Goal: Task Accomplishment & Management: Use online tool/utility

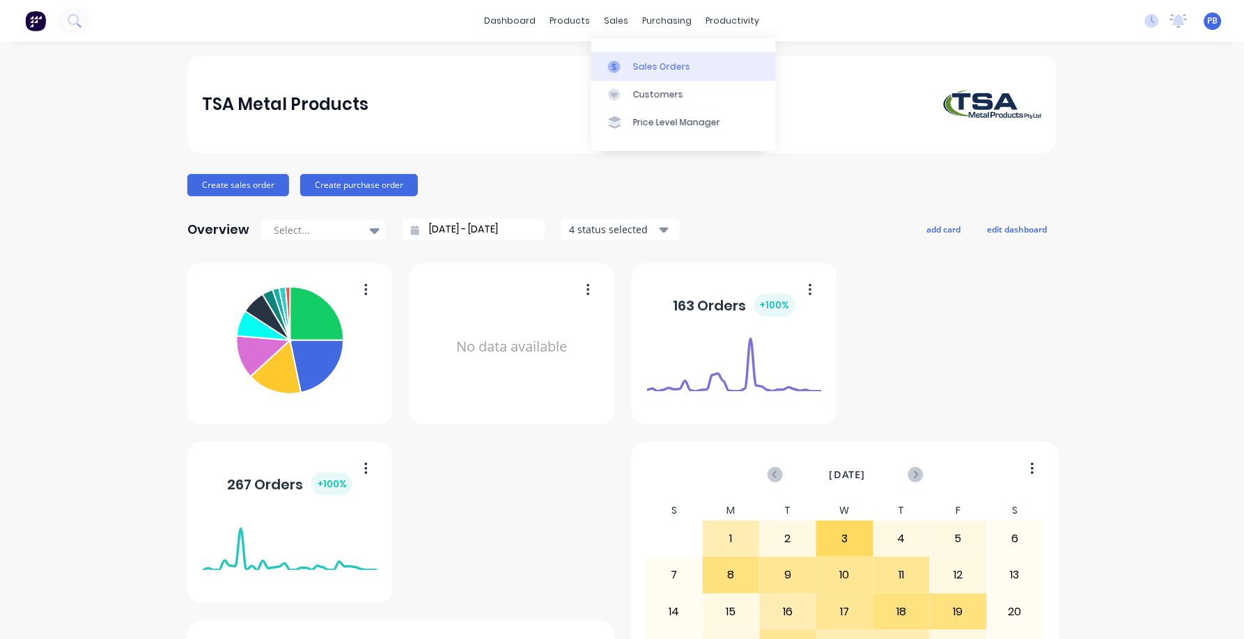
click at [637, 61] on div "Sales Orders" at bounding box center [661, 67] width 57 height 13
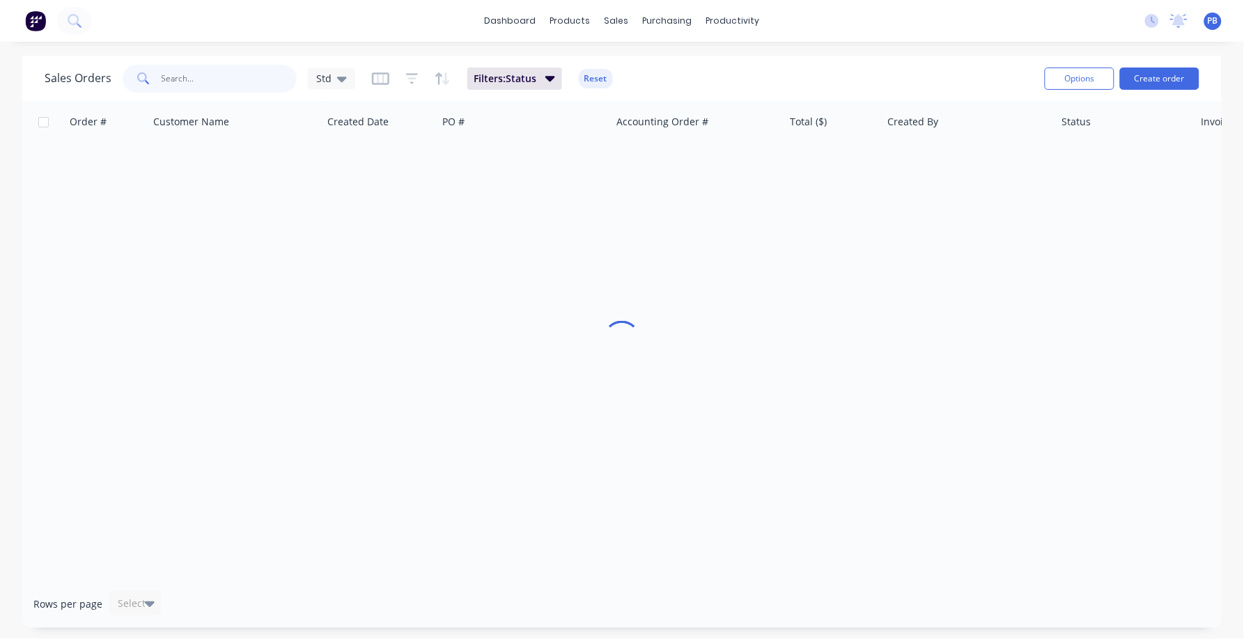
click at [222, 77] on input "text" at bounding box center [230, 79] width 136 height 28
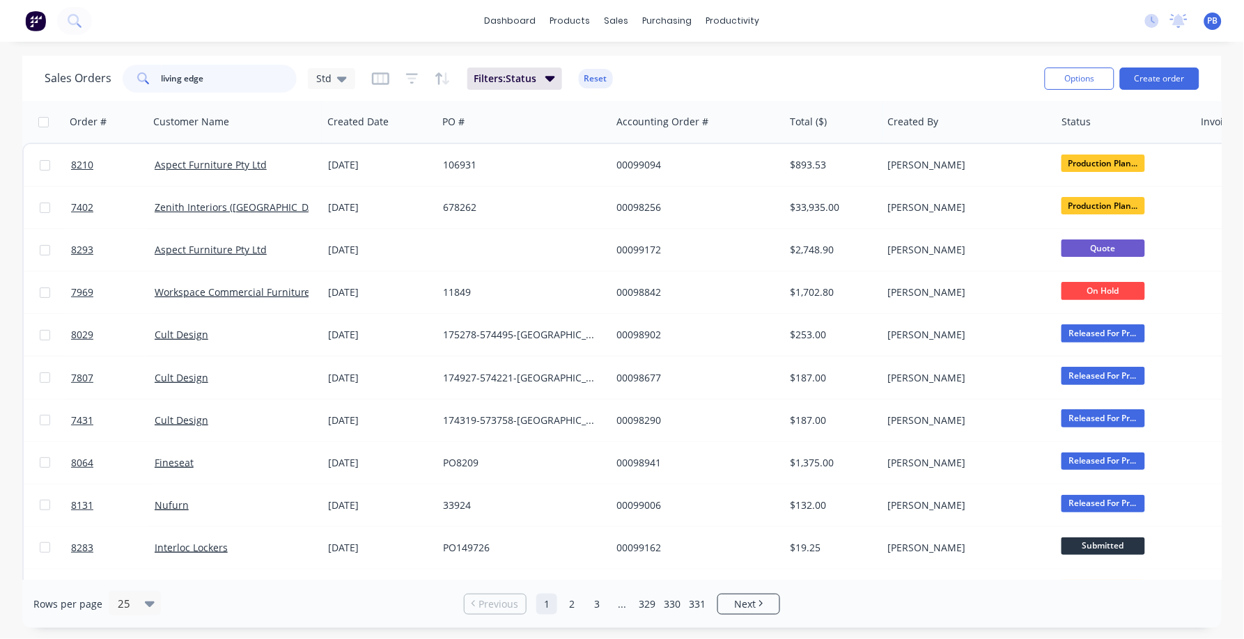
type input "living edge"
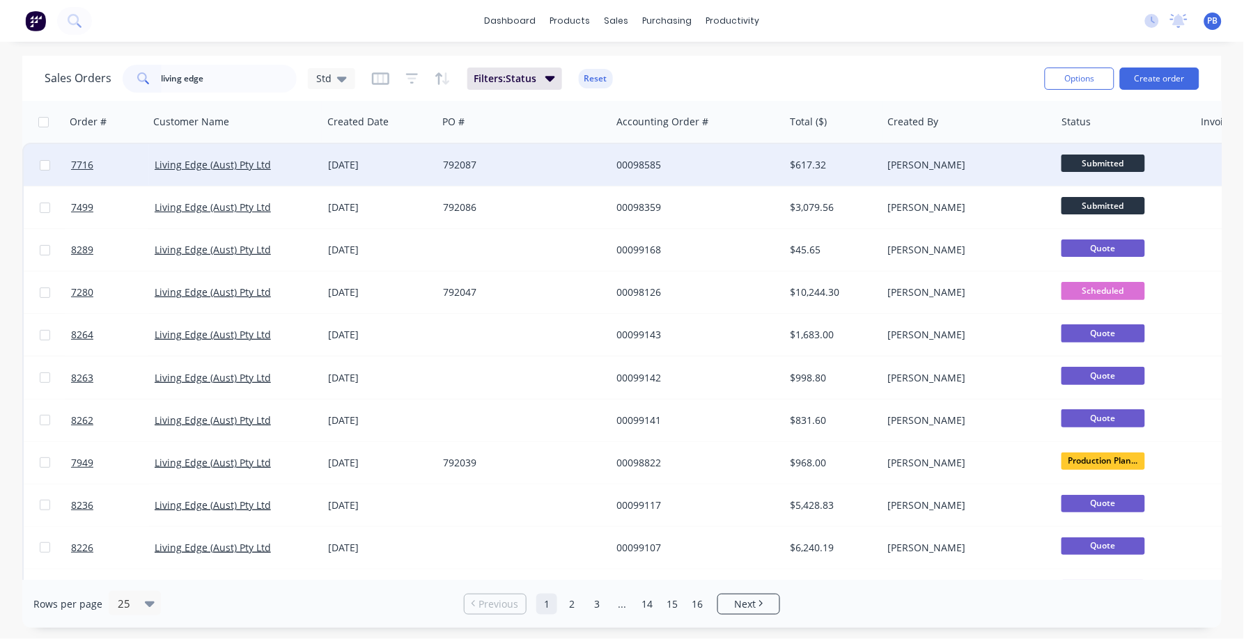
click at [802, 155] on div "$617.32" at bounding box center [834, 165] width 98 height 42
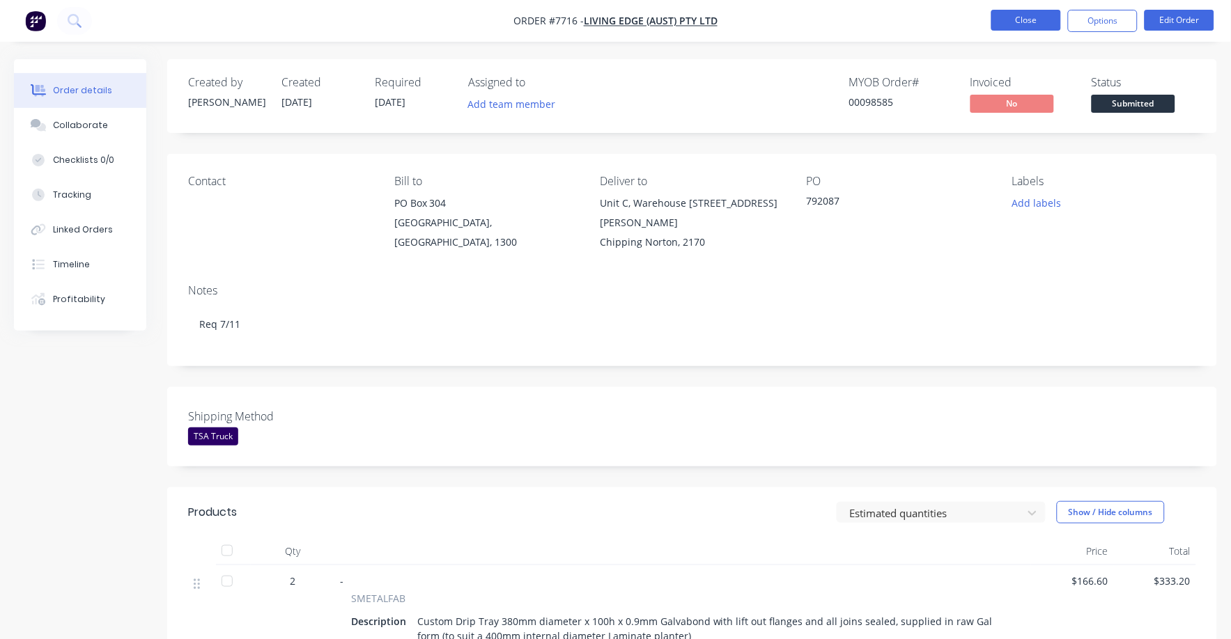
click at [1023, 18] on button "Close" at bounding box center [1026, 20] width 70 height 21
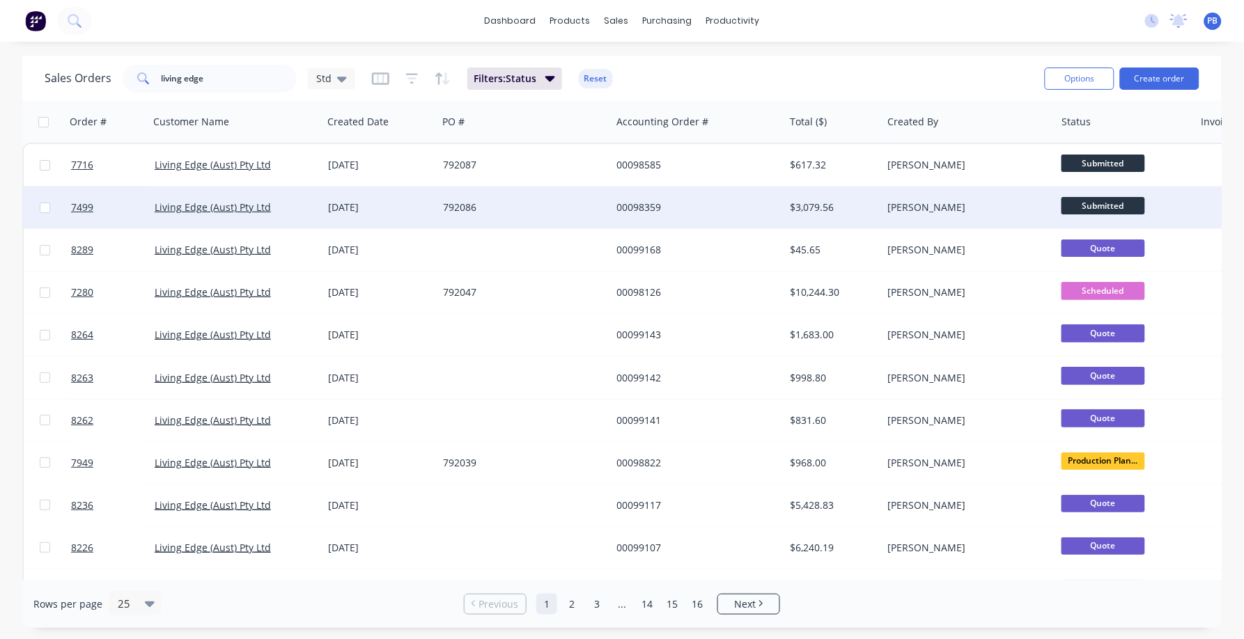
click at [1100, 202] on span "Submitted" at bounding box center [1104, 205] width 84 height 17
click at [823, 203] on div "$3,079.56" at bounding box center [832, 208] width 82 height 14
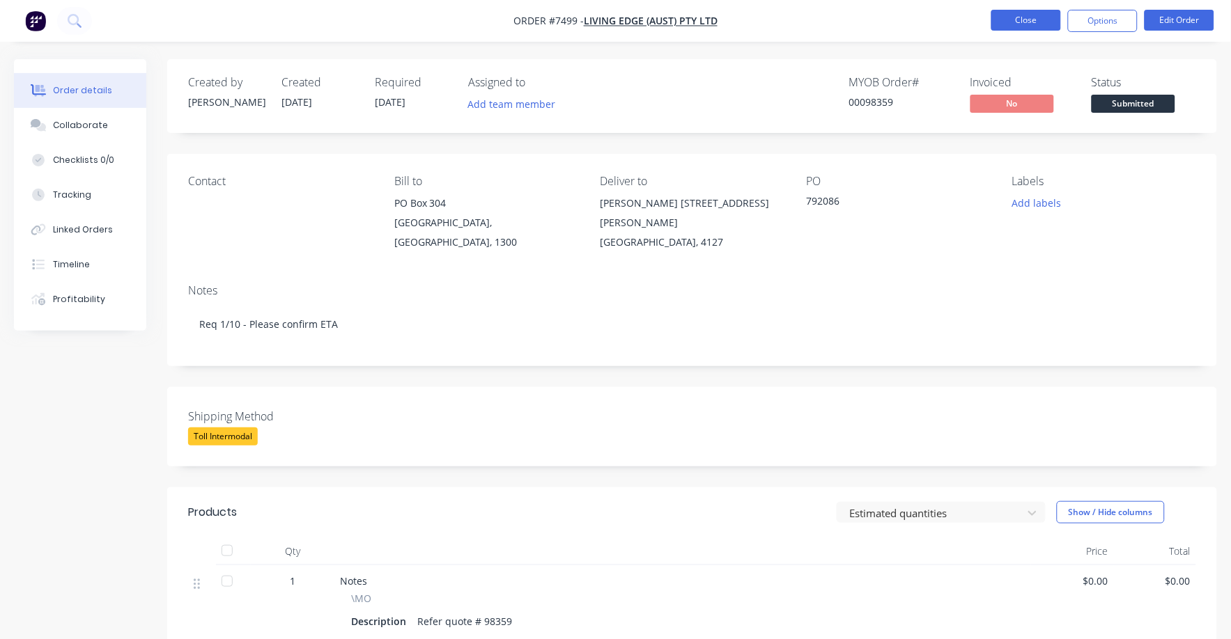
click at [1024, 17] on button "Close" at bounding box center [1026, 20] width 70 height 21
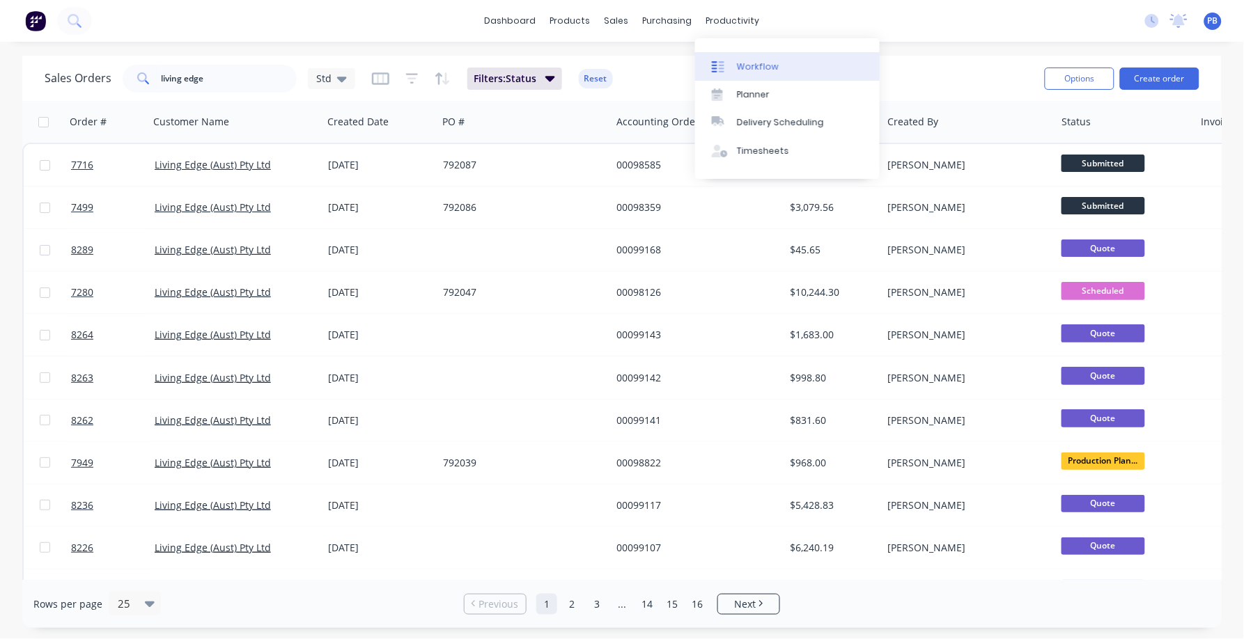
click at [761, 59] on link "Workflow" at bounding box center [787, 66] width 185 height 28
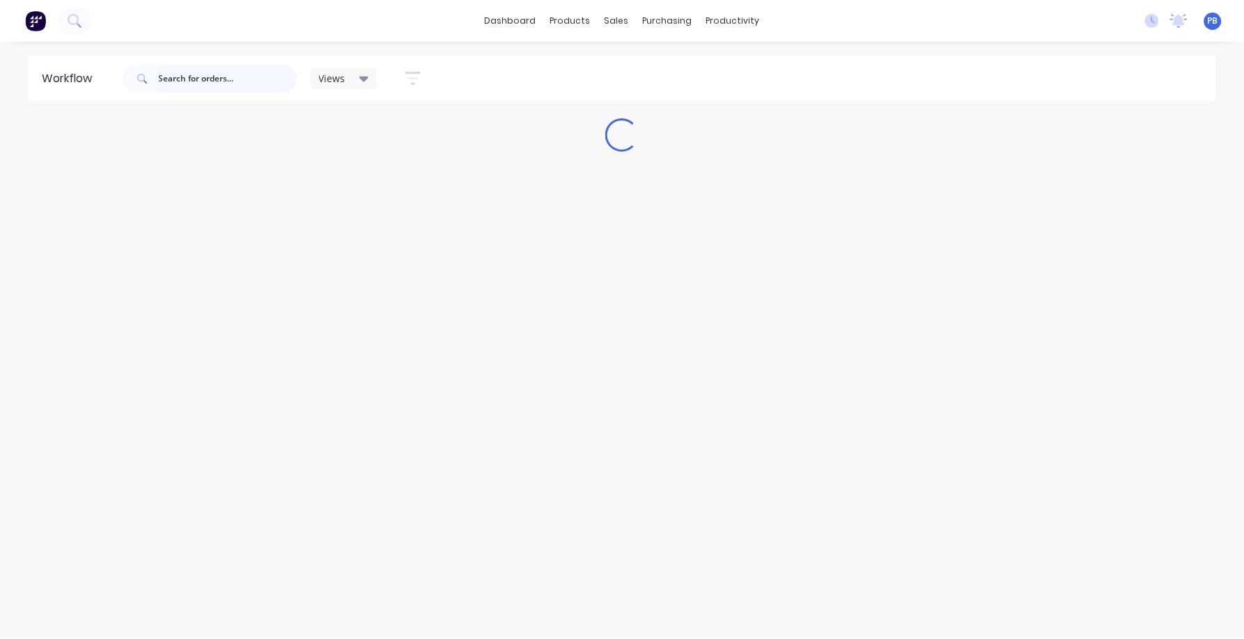
click at [252, 75] on input "text" at bounding box center [228, 79] width 138 height 28
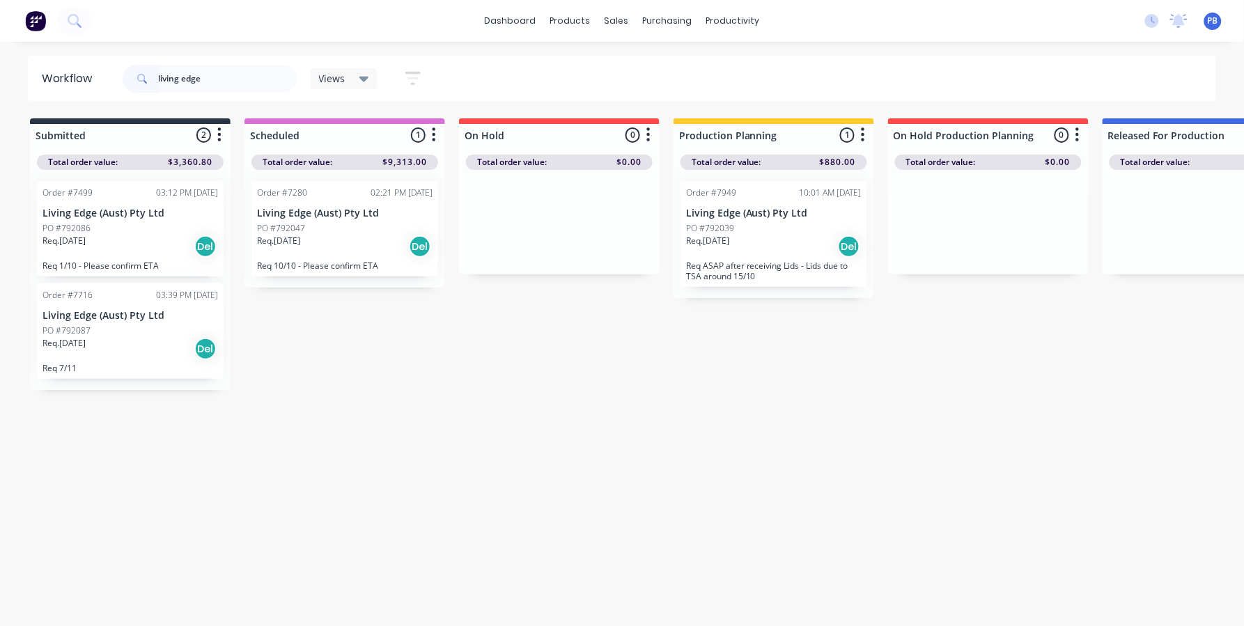
click at [88, 331] on p "PO #792087" at bounding box center [66, 331] width 48 height 13
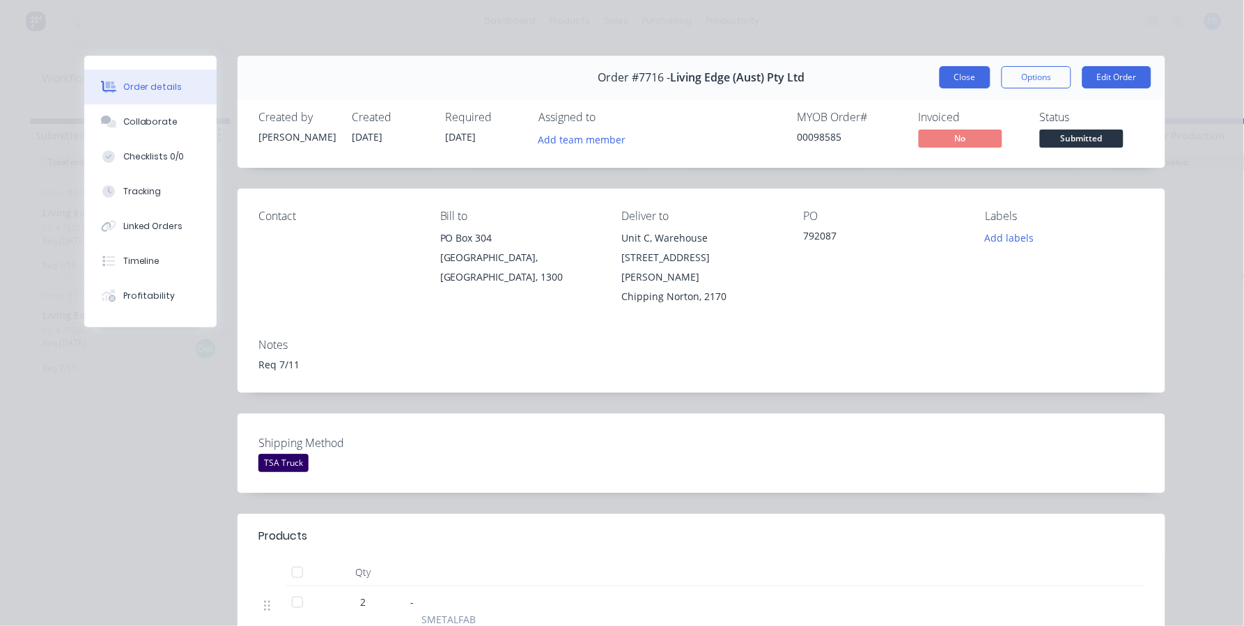
click at [959, 83] on button "Close" at bounding box center [965, 77] width 51 height 22
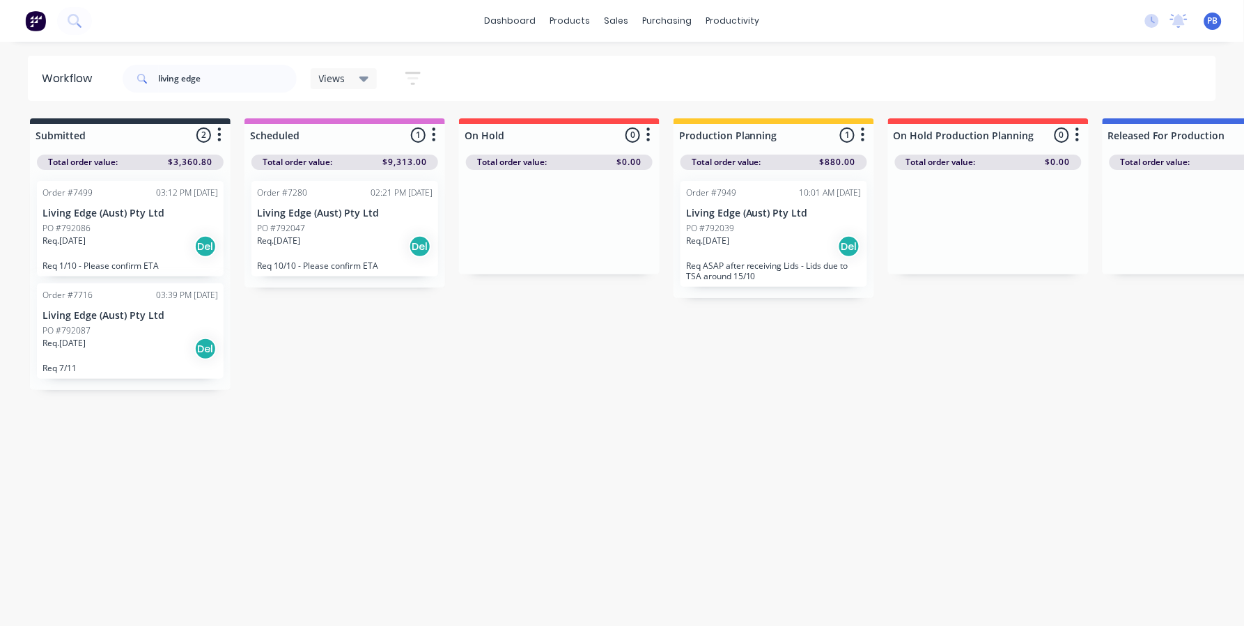
click at [97, 229] on div "PO #792086" at bounding box center [130, 228] width 176 height 13
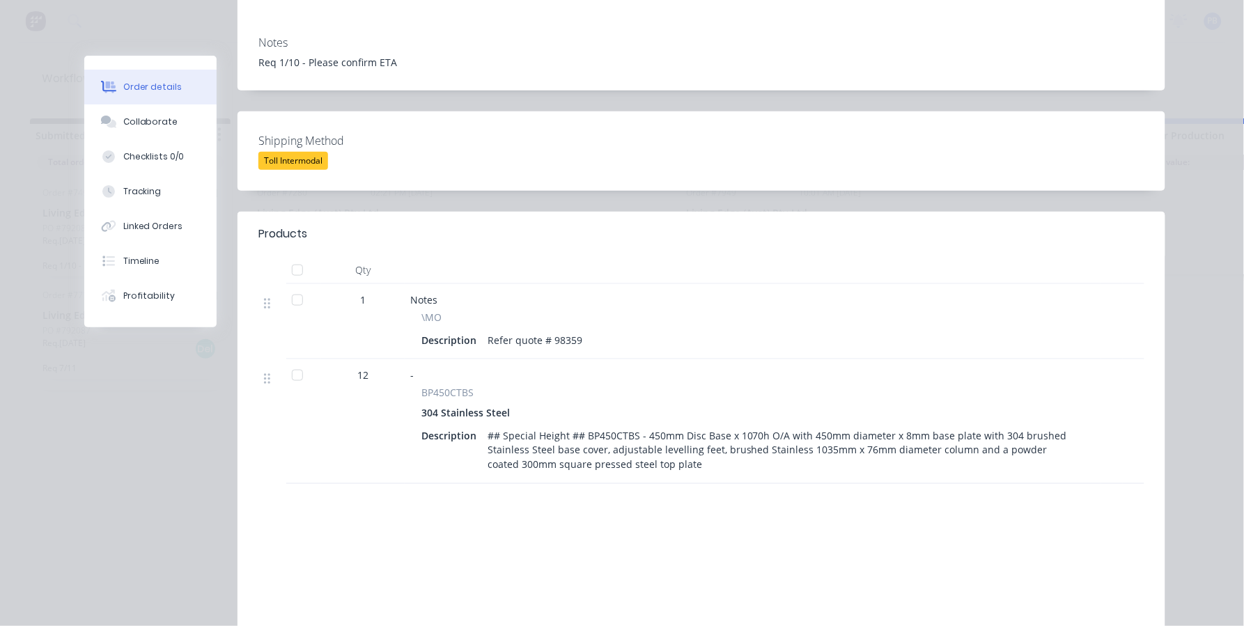
scroll to position [54, 0]
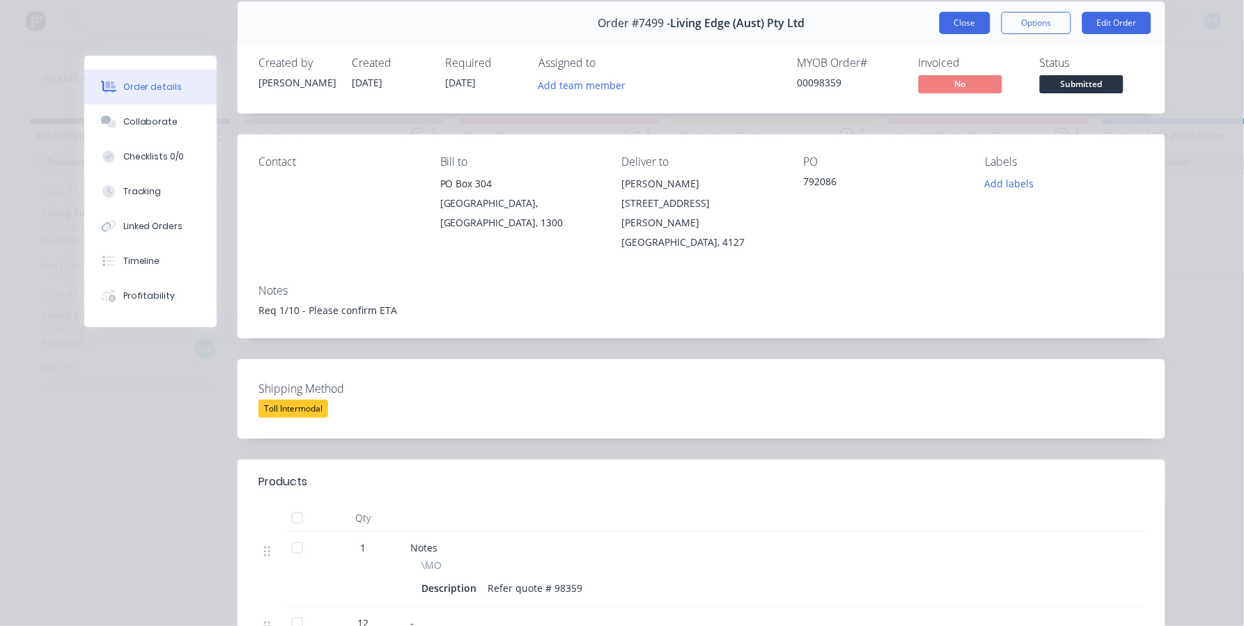
click at [949, 24] on button "Close" at bounding box center [965, 23] width 51 height 22
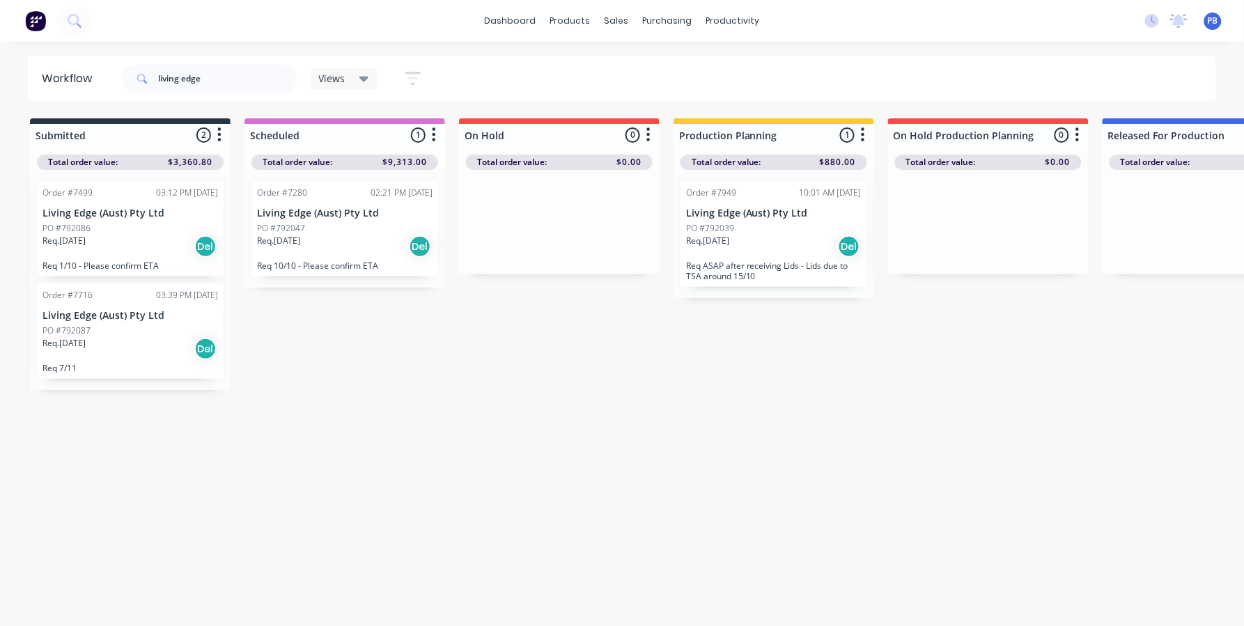
click at [312, 245] on div "Req. [DATE] Del" at bounding box center [345, 247] width 176 height 24
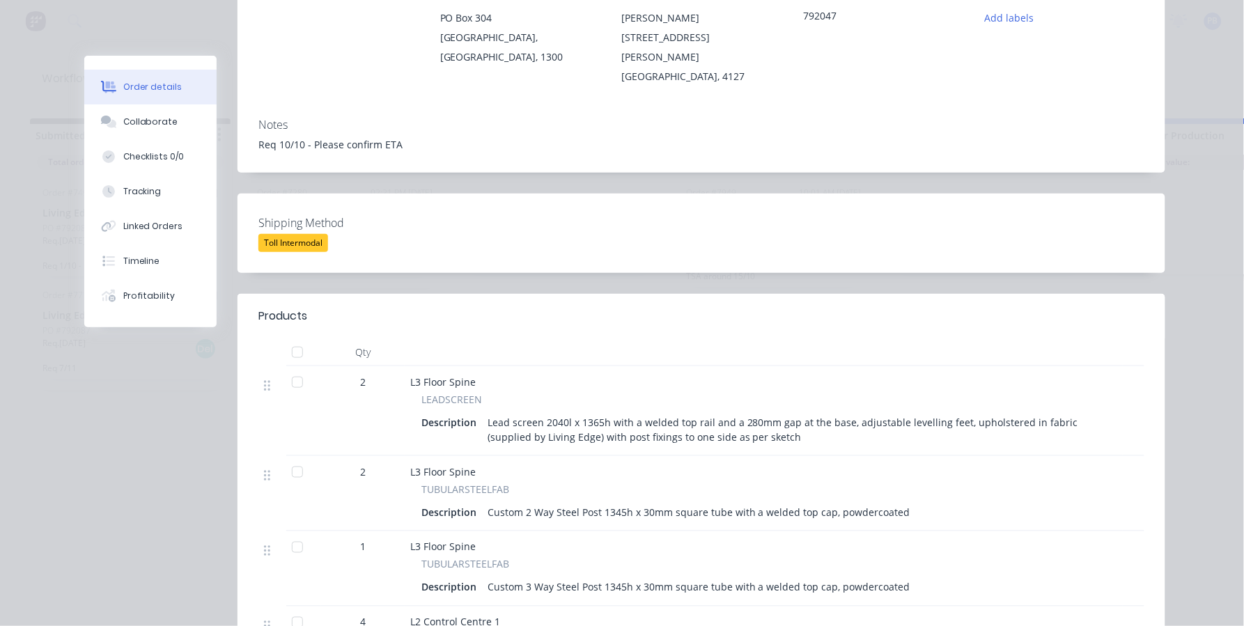
scroll to position [0, 0]
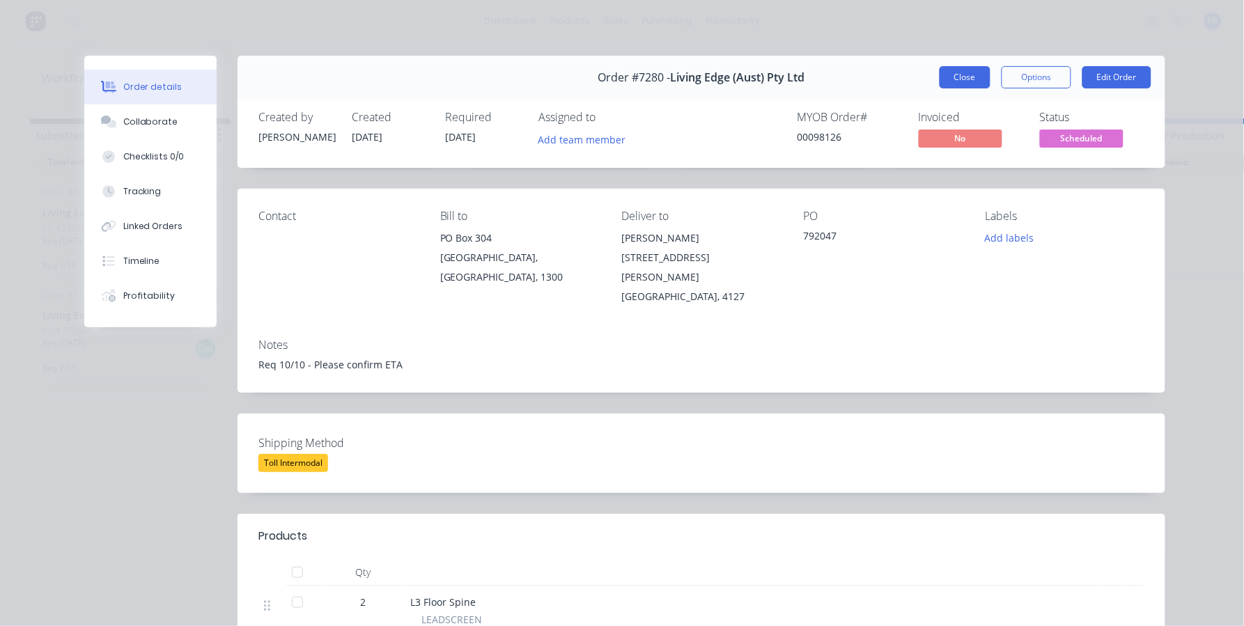
click at [953, 82] on button "Close" at bounding box center [965, 77] width 51 height 22
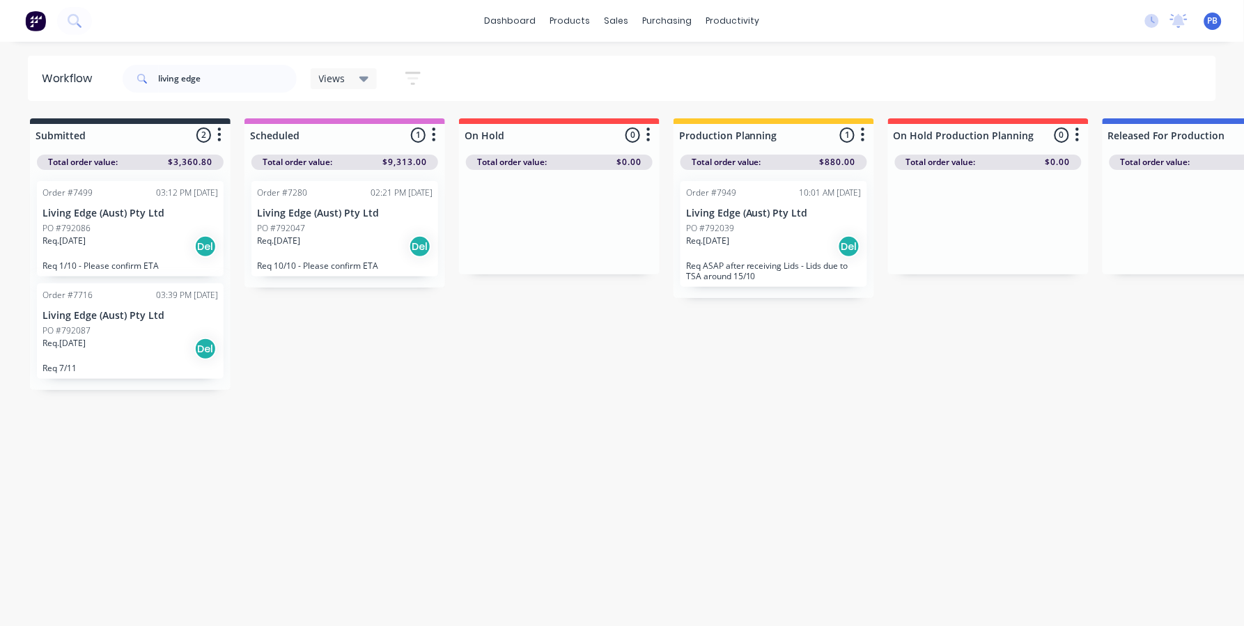
click at [744, 226] on div "PO #792039" at bounding box center [774, 228] width 176 height 13
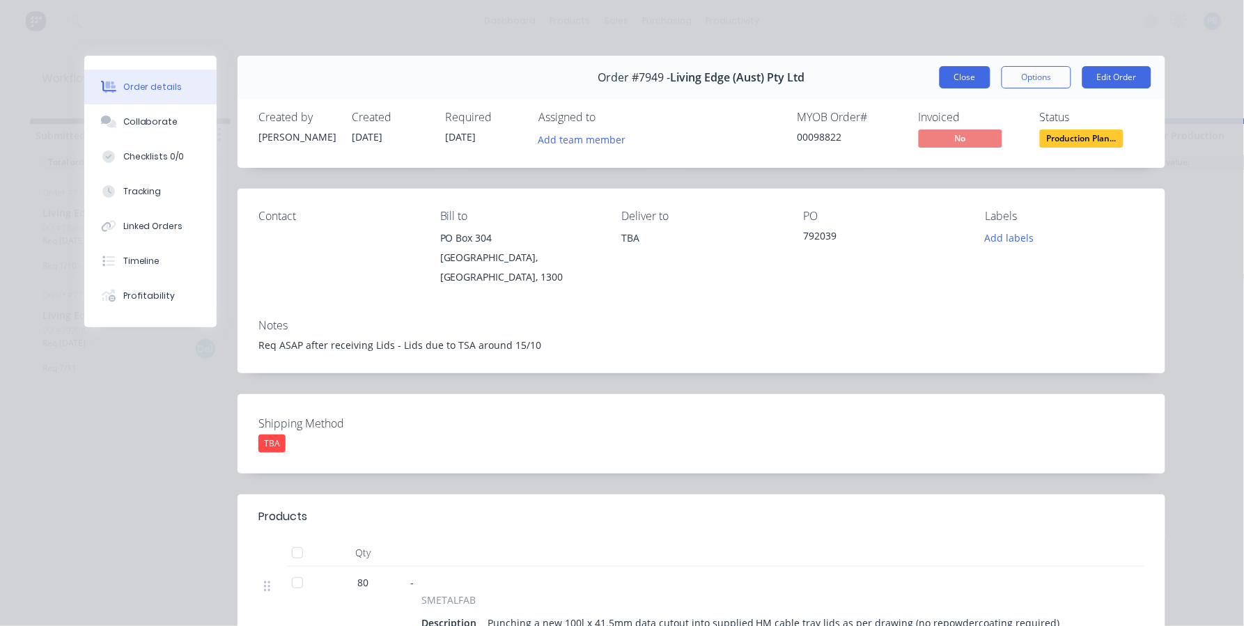
click at [956, 78] on button "Close" at bounding box center [965, 77] width 51 height 22
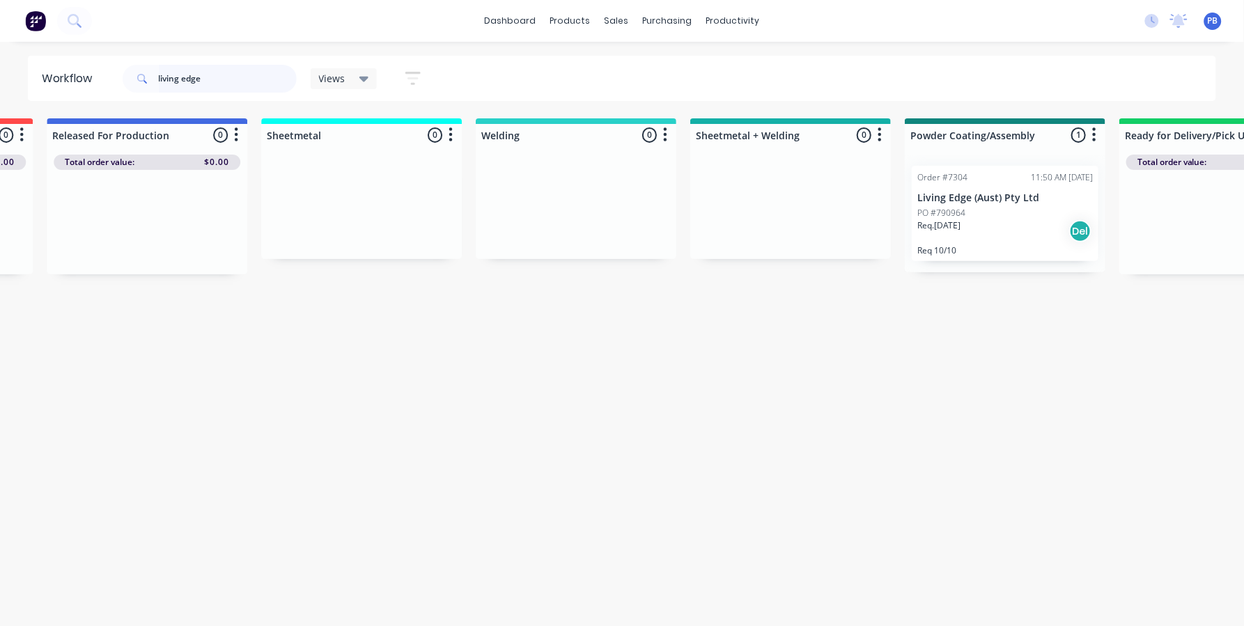
scroll to position [0, 1065]
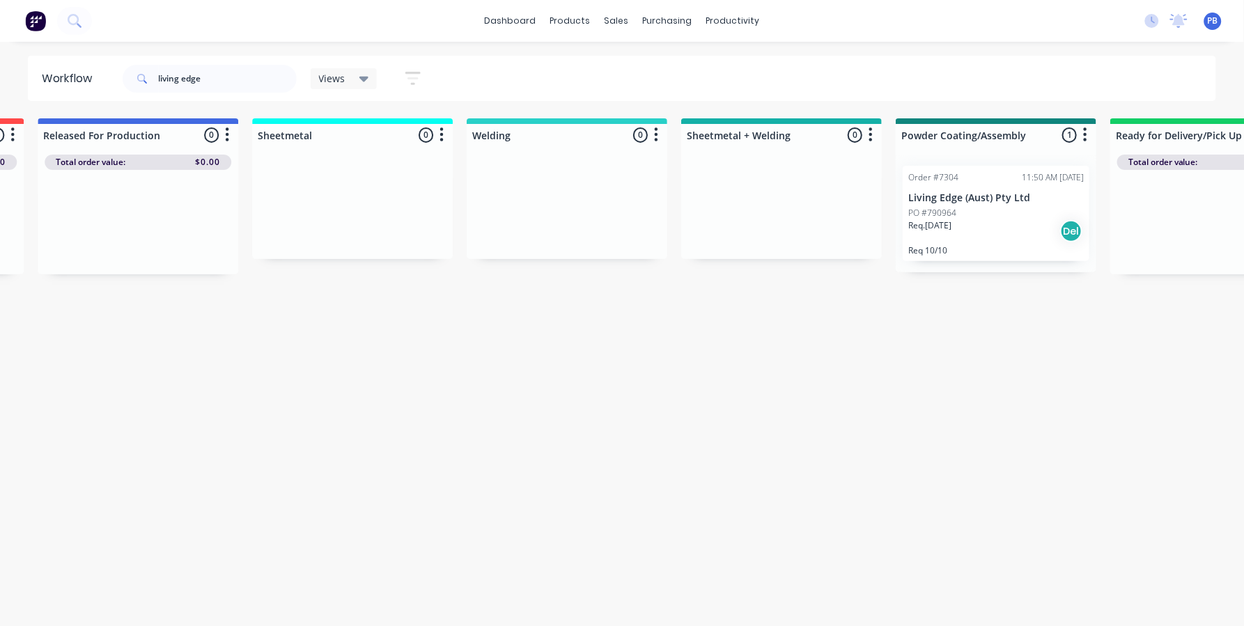
click at [955, 213] on p "PO #790964" at bounding box center [932, 213] width 48 height 13
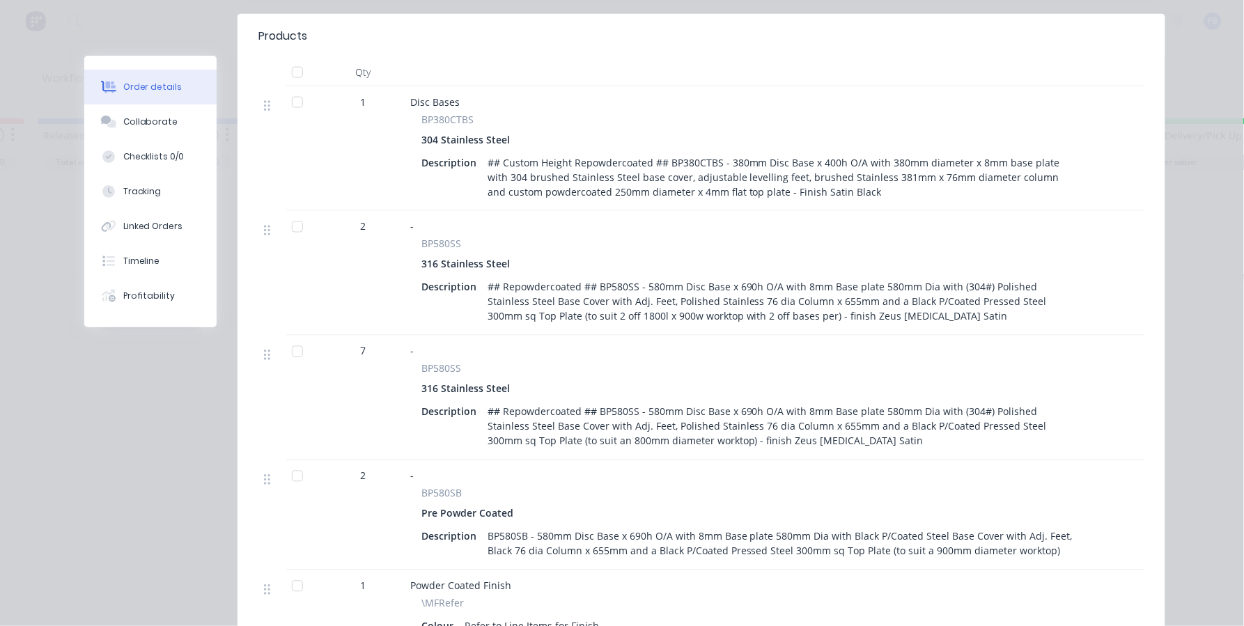
scroll to position [0, 0]
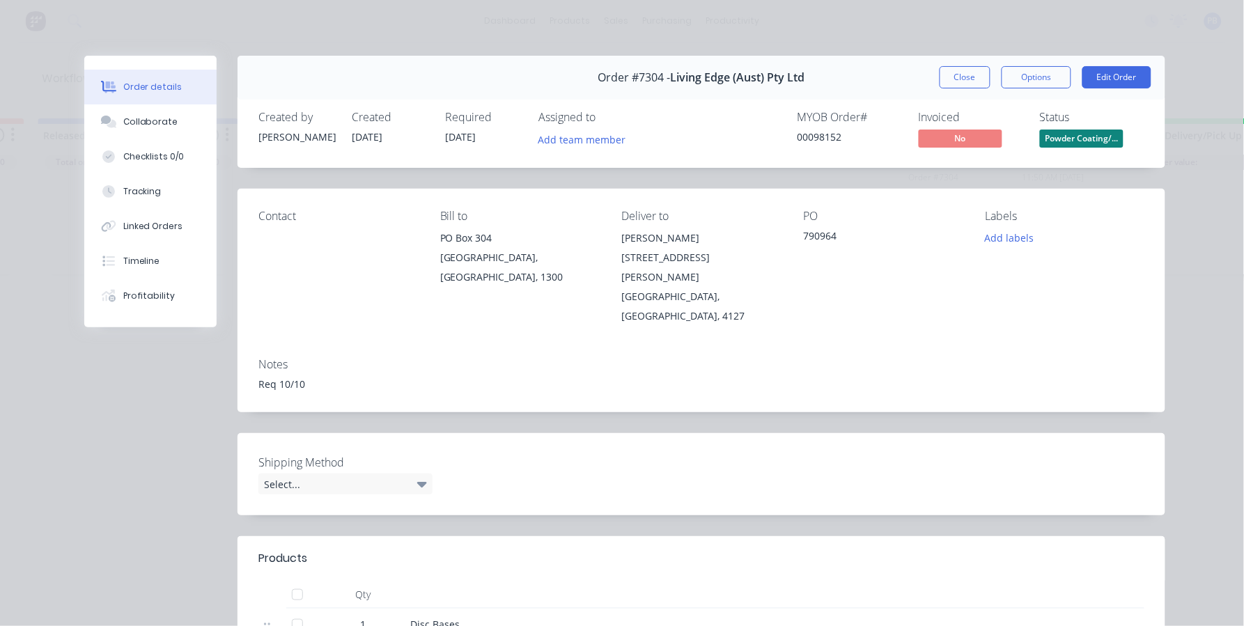
click at [965, 63] on div "Order #7304 - Living Edge (Aust) Pty Ltd Close Options Edit Order" at bounding box center [702, 78] width 928 height 44
click at [961, 71] on button "Close" at bounding box center [965, 77] width 51 height 22
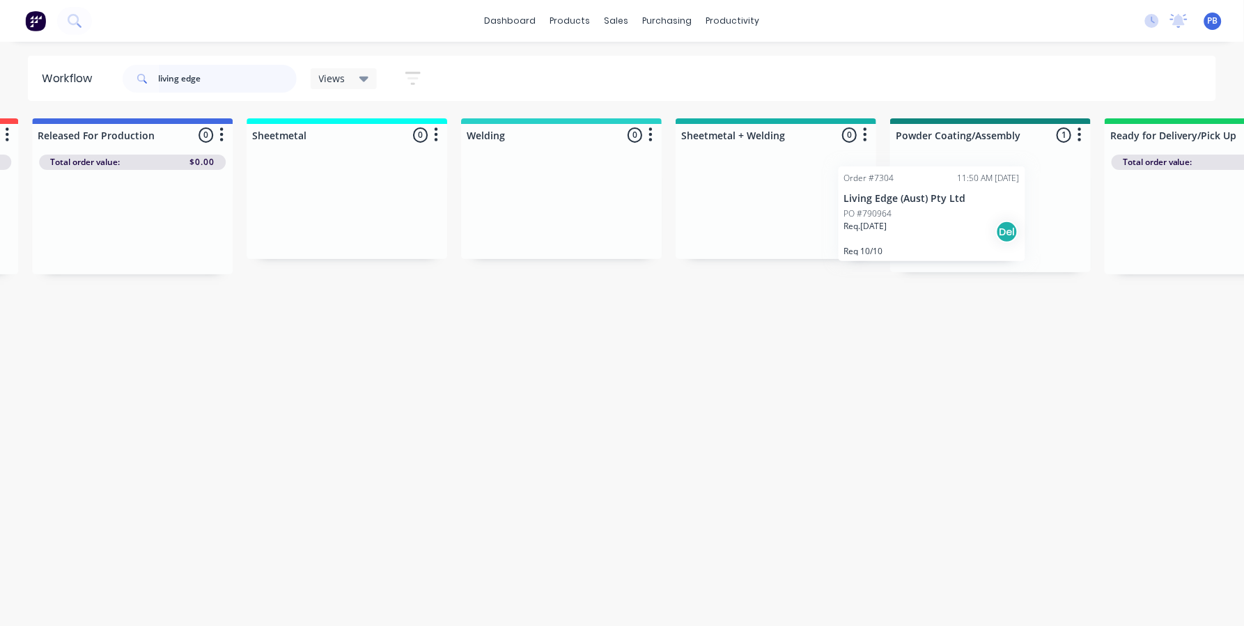
scroll to position [0, 1072]
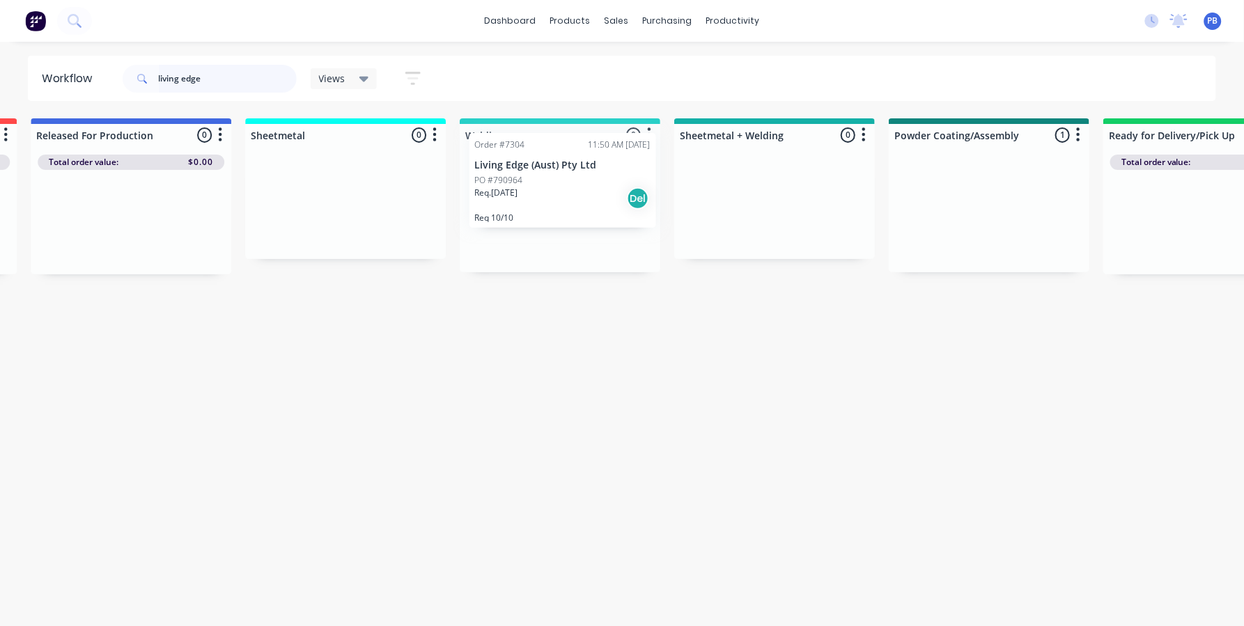
drag, startPoint x: 967, startPoint y: 203, endPoint x: 530, endPoint y: 171, distance: 438.0
click at [530, 171] on div "Submitted 2 Sort By Created date Required date Order number Customer name Most …" at bounding box center [280, 254] width 2727 height 272
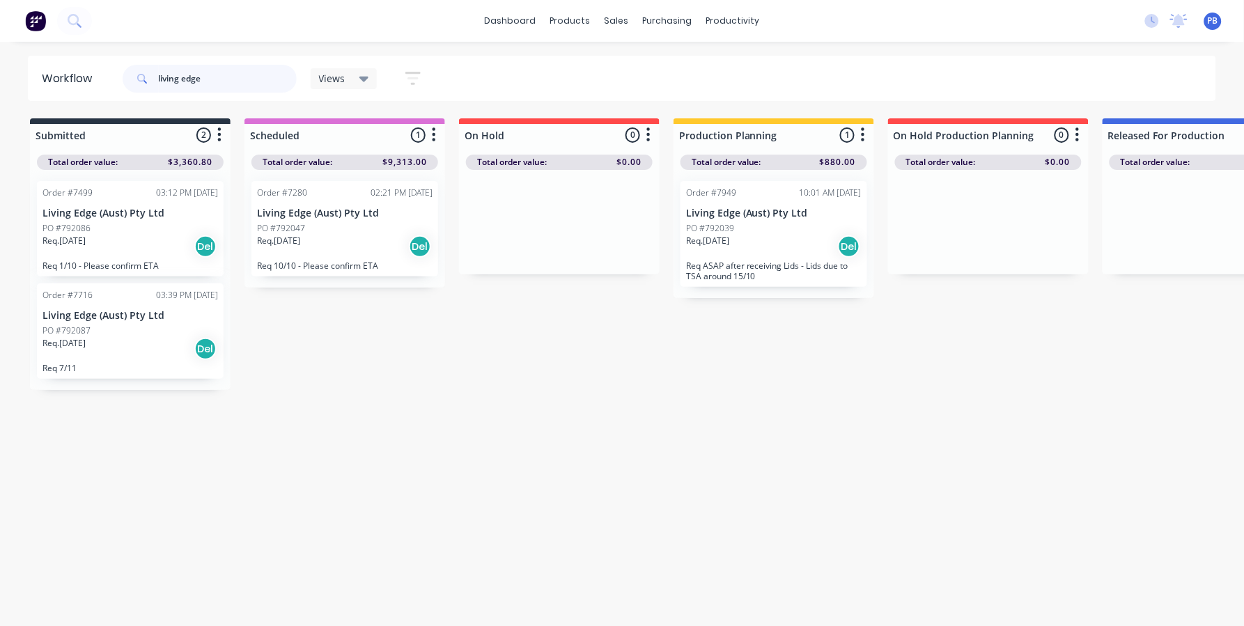
drag, startPoint x: 208, startPoint y: 70, endPoint x: 128, endPoint y: 68, distance: 80.1
click at [128, 68] on div "living edge" at bounding box center [210, 79] width 174 height 28
type input "99163"
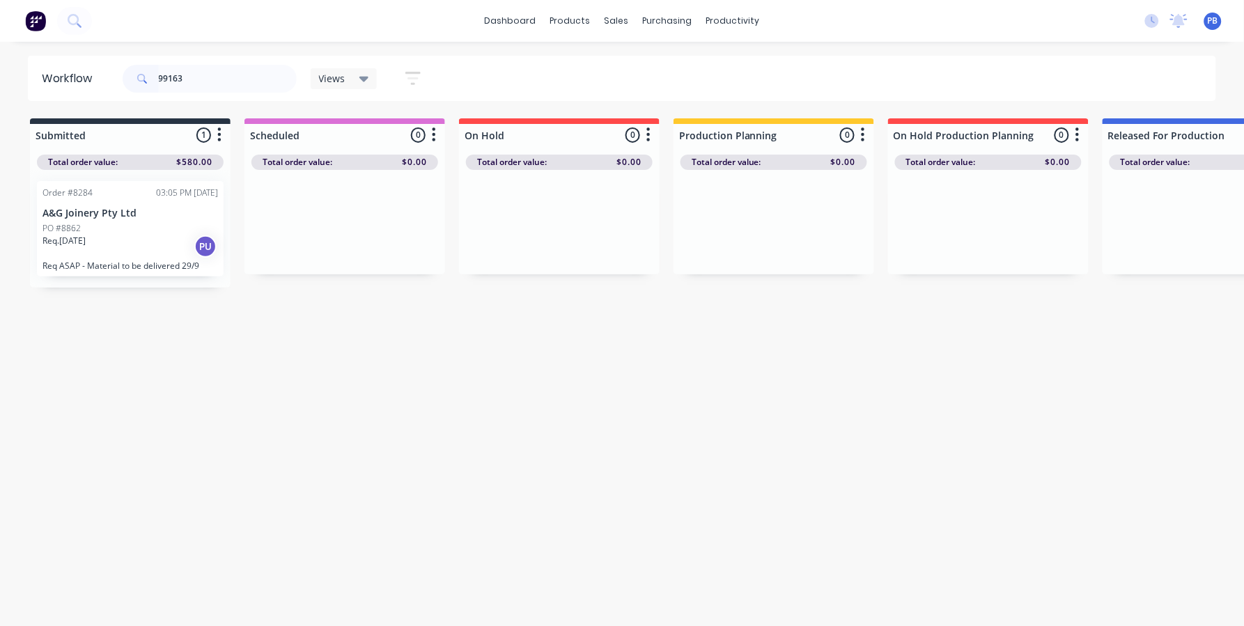
click at [74, 231] on p "PO #8862" at bounding box center [61, 228] width 38 height 13
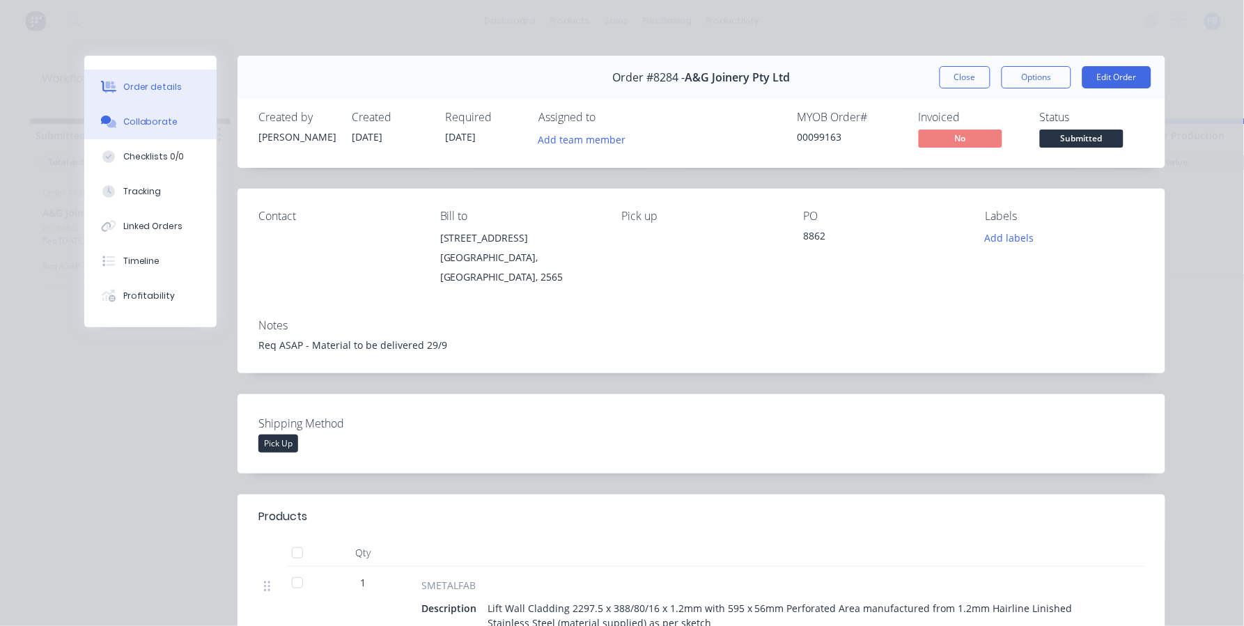
click at [132, 123] on div "Collaborate" at bounding box center [150, 122] width 55 height 13
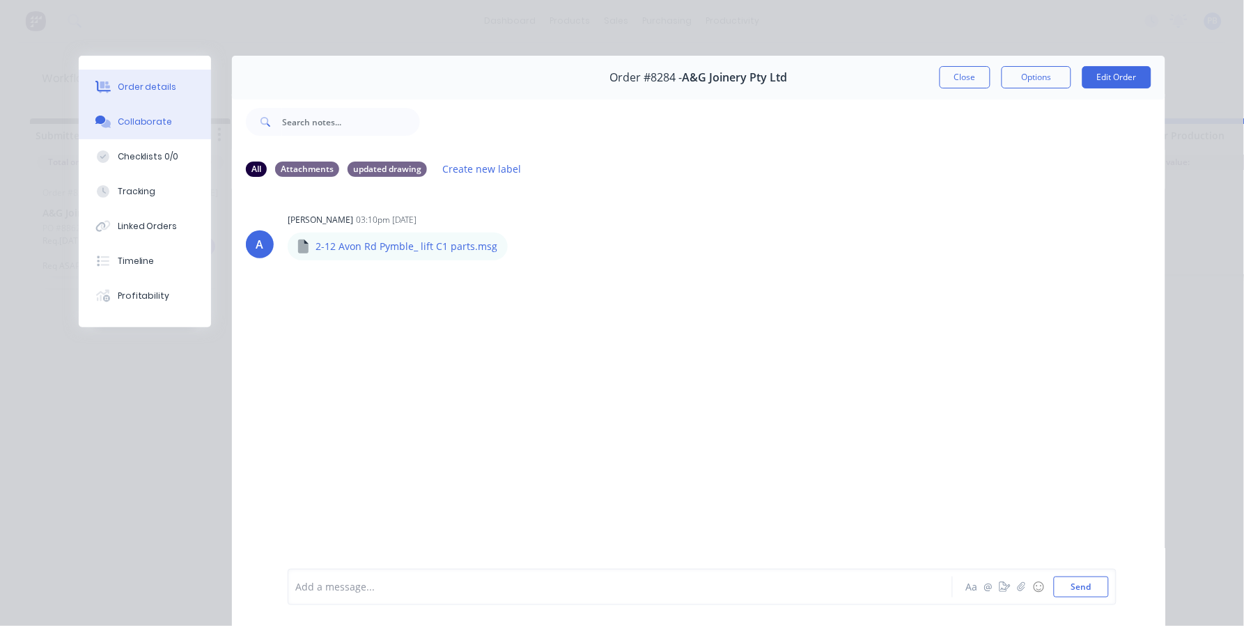
click at [146, 77] on button "Order details" at bounding box center [145, 87] width 132 height 35
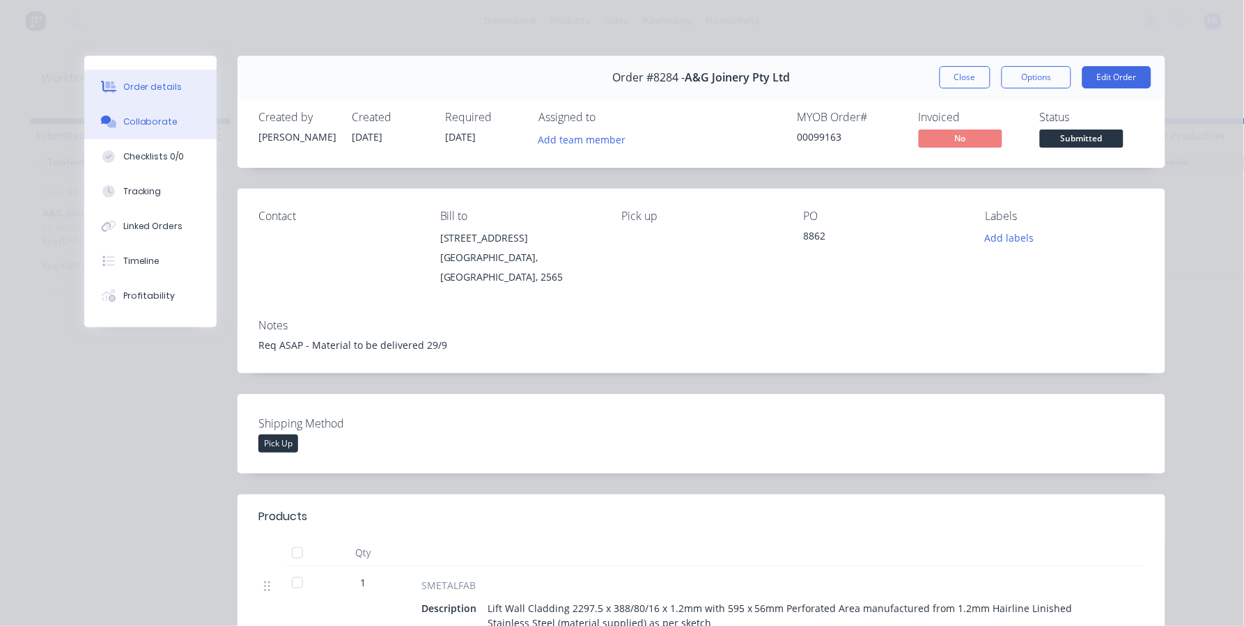
click at [141, 124] on div "Collaborate" at bounding box center [150, 122] width 55 height 13
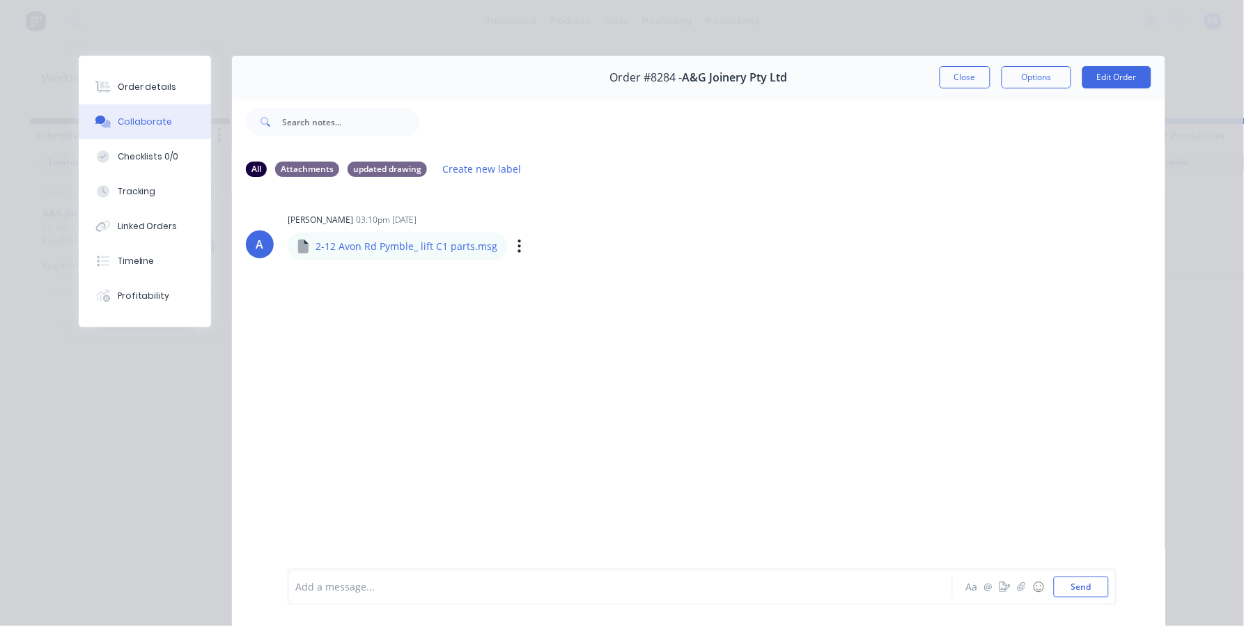
click at [513, 245] on div "Labels Download" at bounding box center [591, 246] width 157 height 20
click at [518, 247] on icon "button" at bounding box center [520, 246] width 4 height 16
click at [564, 283] on button "Download" at bounding box center [611, 282] width 157 height 31
click at [1115, 23] on div "Order details Collaborate Checklists 0/0 Tracking Linked Orders Timeline Profit…" at bounding box center [622, 313] width 1244 height 626
click at [146, 82] on div "Order details" at bounding box center [147, 87] width 59 height 13
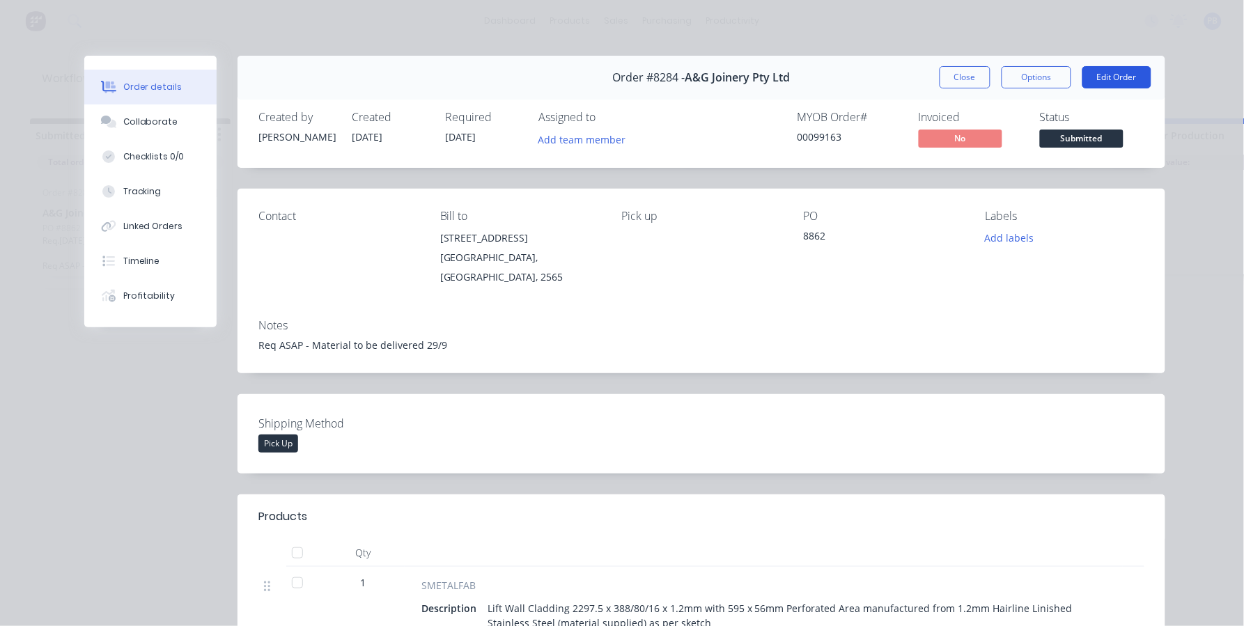
click at [1099, 73] on button "Edit Order" at bounding box center [1117, 77] width 69 height 22
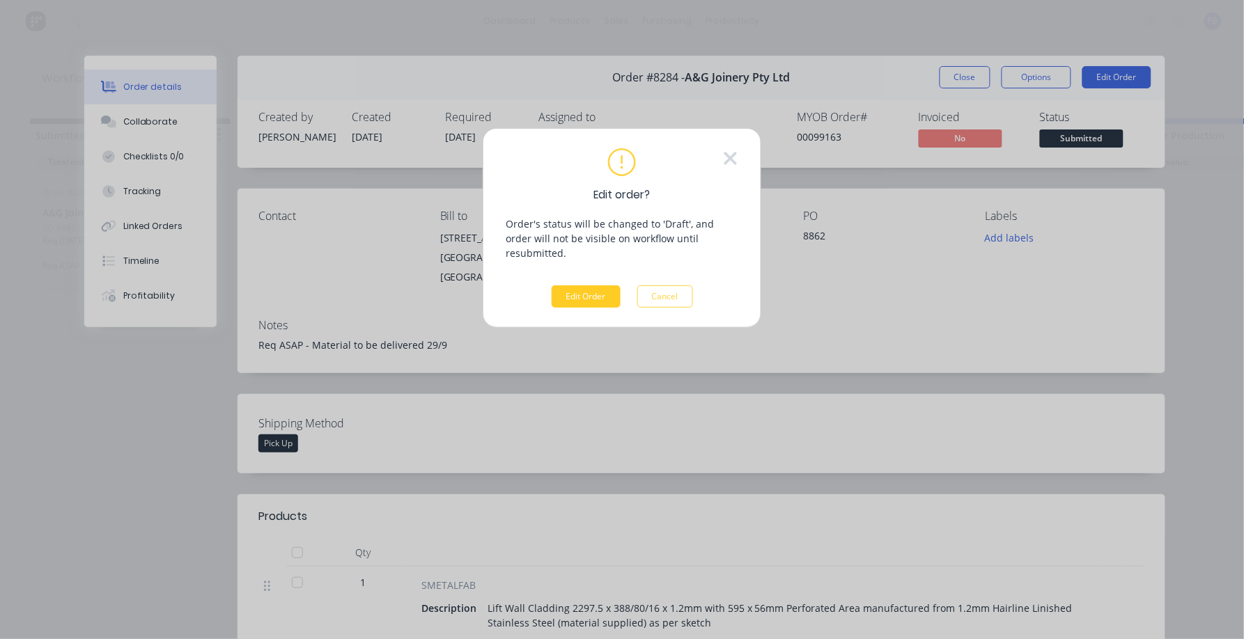
click at [592, 288] on button "Edit Order" at bounding box center [586, 297] width 69 height 22
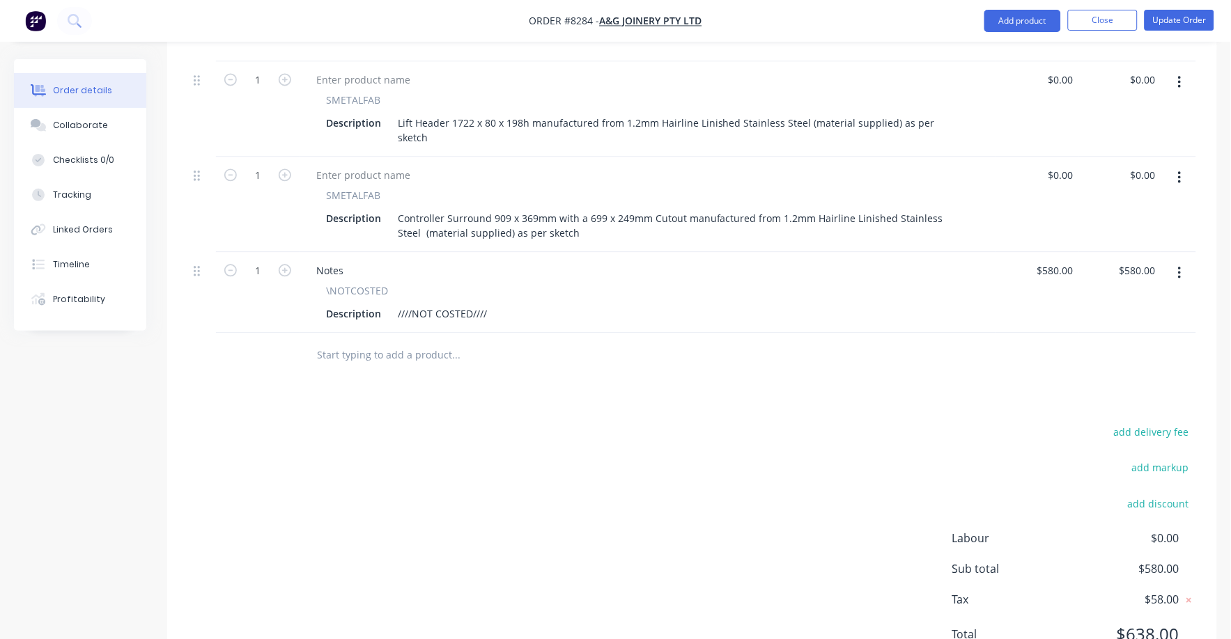
scroll to position [747, 0]
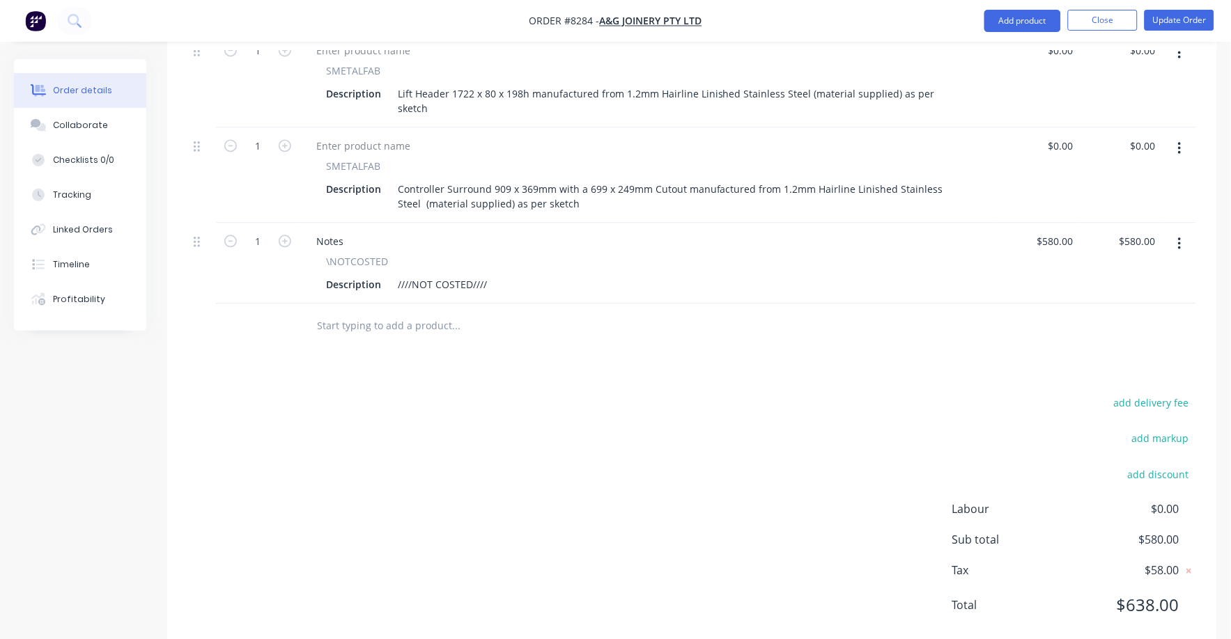
click at [440, 312] on input "text" at bounding box center [455, 326] width 279 height 28
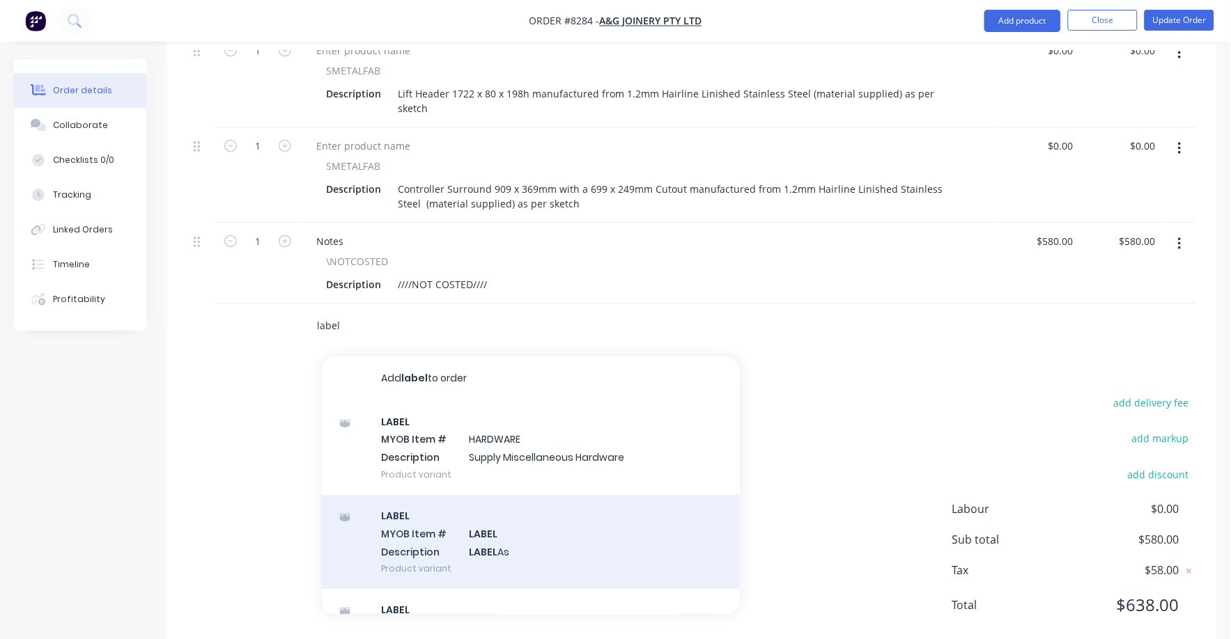
type input "label"
click at [488, 514] on div "LABEL MYOB Item # LABEL Description LABEL As Product variant" at bounding box center [531, 542] width 418 height 94
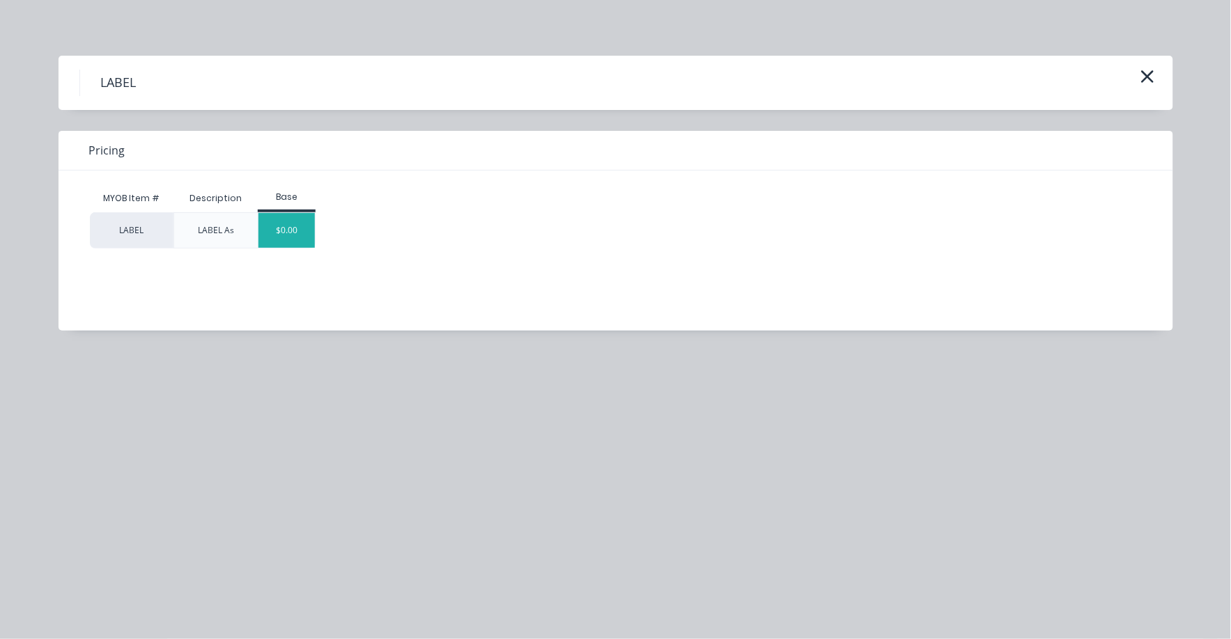
click at [294, 228] on div "$0.00" at bounding box center [286, 230] width 56 height 35
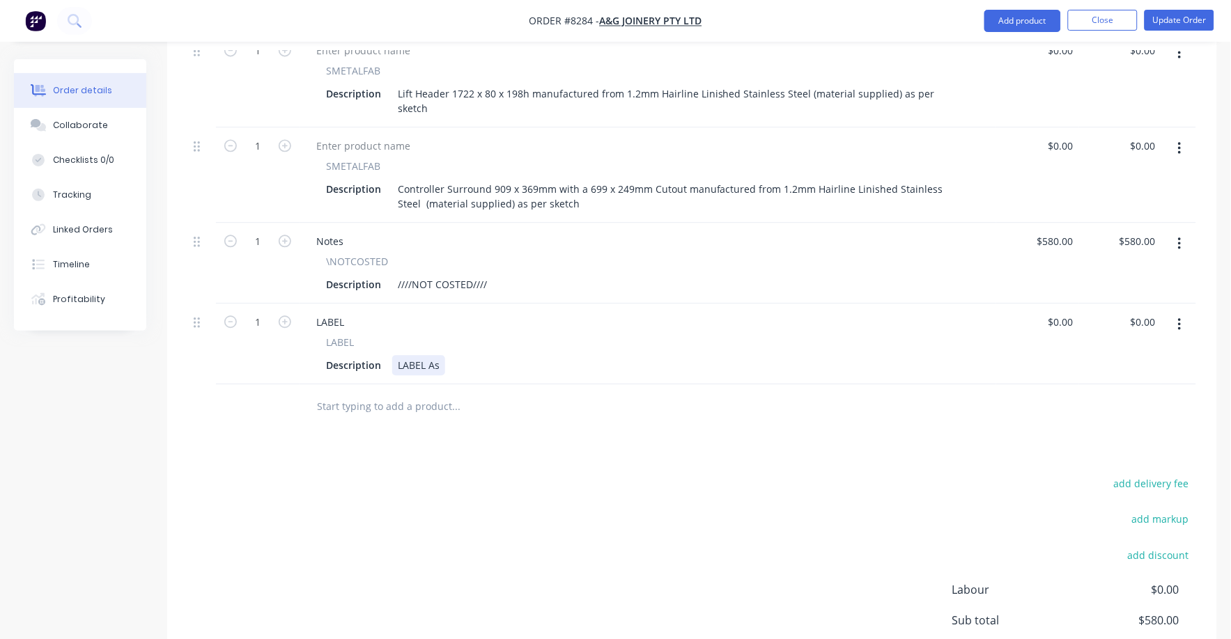
click at [451, 355] on div "Description LABEL As" at bounding box center [644, 365] width 649 height 20
click at [453, 355] on div "Description LABEL As" at bounding box center [644, 365] width 649 height 20
click at [449, 355] on div "Description LABEL As" at bounding box center [644, 365] width 649 height 20
click at [437, 355] on div "LABEL As" at bounding box center [418, 365] width 53 height 20
click at [564, 474] on div "add delivery fee add markup add discount Labour $0.00 Sub total $580.00 Tax $58…" at bounding box center [692, 593] width 1008 height 238
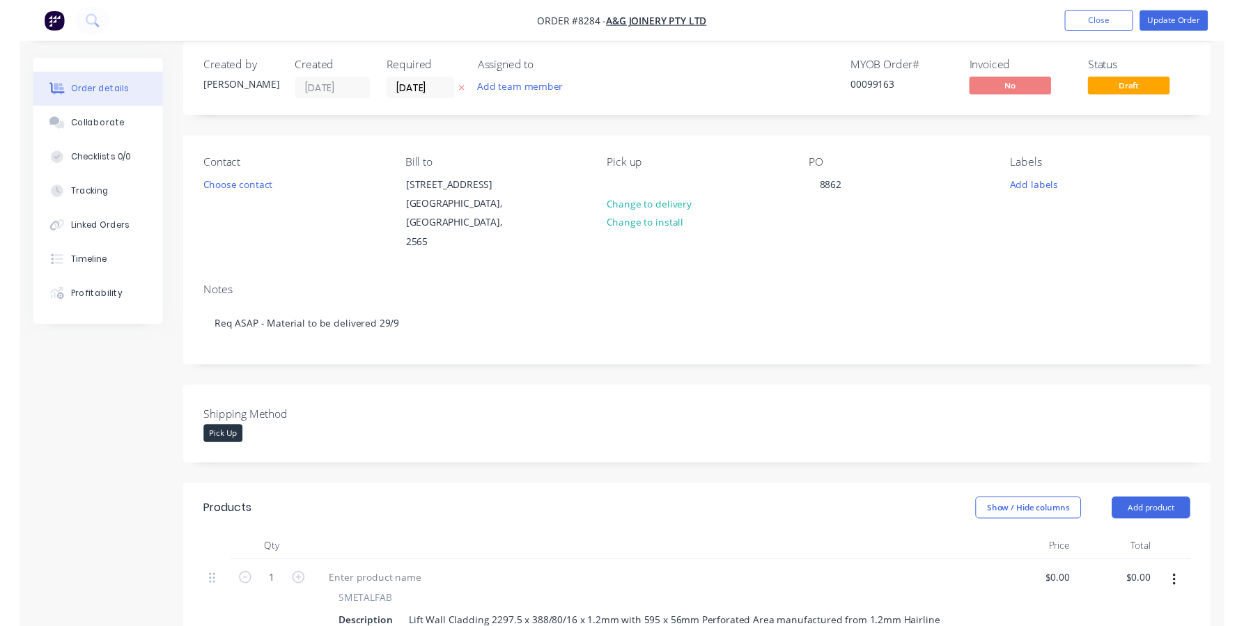
scroll to position [0, 0]
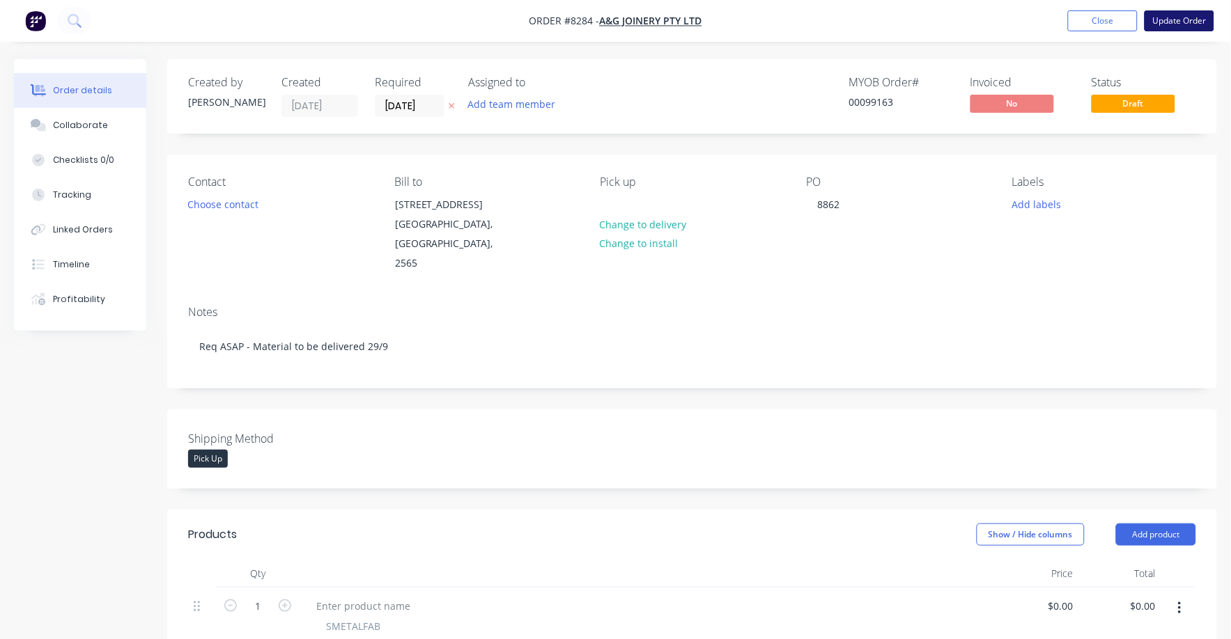
click at [1189, 21] on button "Update Order" at bounding box center [1180, 20] width 70 height 21
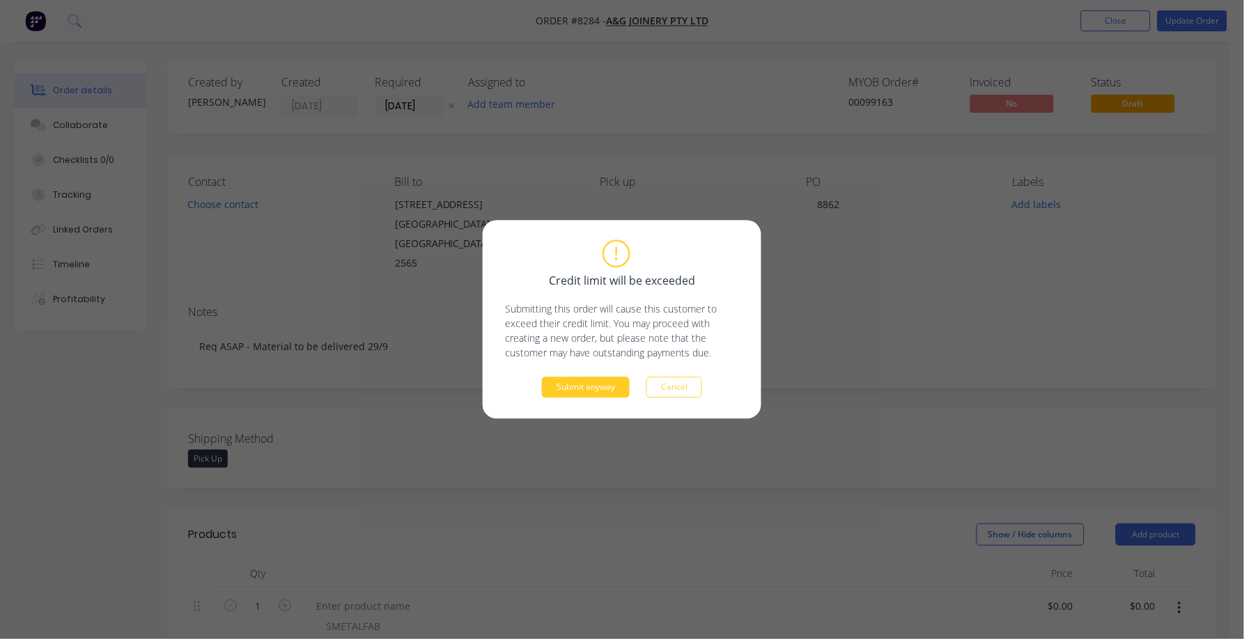
click at [573, 382] on button "Submit anyway" at bounding box center [586, 388] width 88 height 21
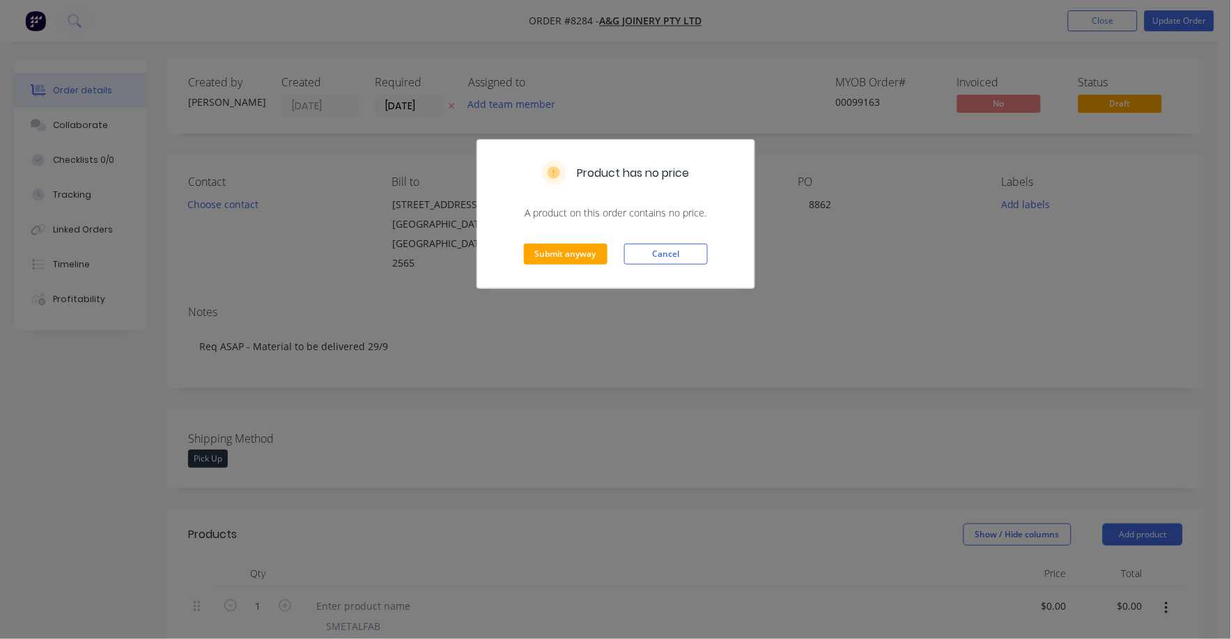
click at [564, 267] on div "Submit anyway Cancel" at bounding box center [615, 254] width 277 height 68
click at [576, 244] on div "Submit anyway Cancel" at bounding box center [615, 254] width 277 height 68
click at [576, 258] on button "Submit anyway" at bounding box center [566, 254] width 84 height 21
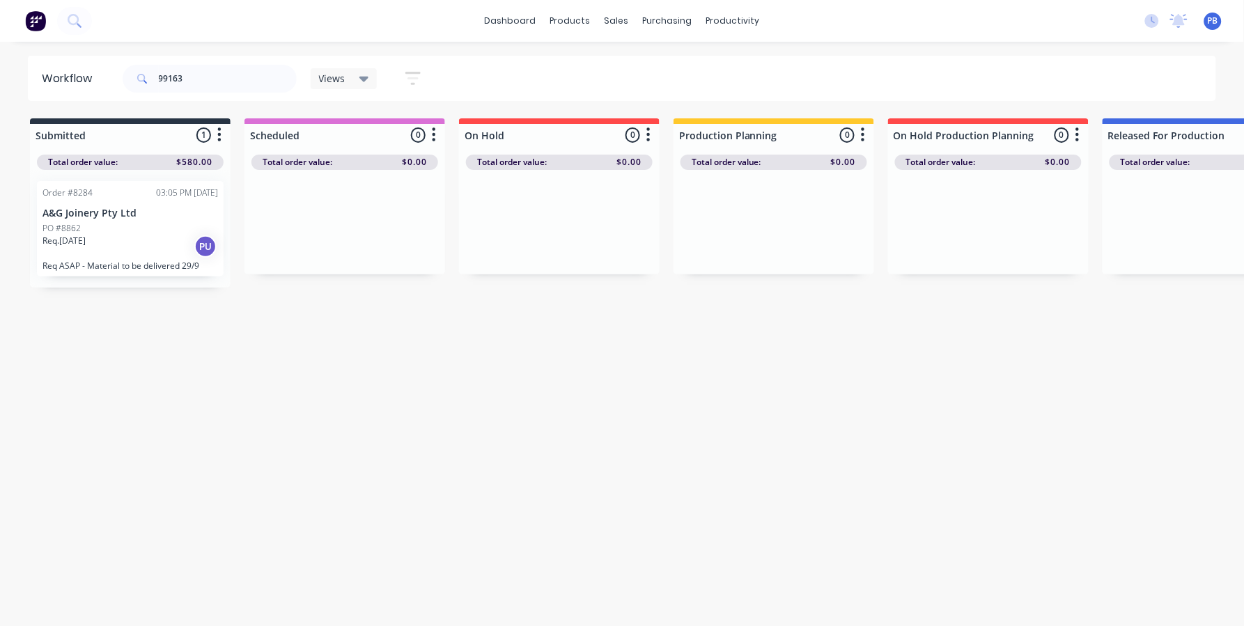
click at [155, 239] on div "Req. [DATE] PU" at bounding box center [130, 247] width 176 height 24
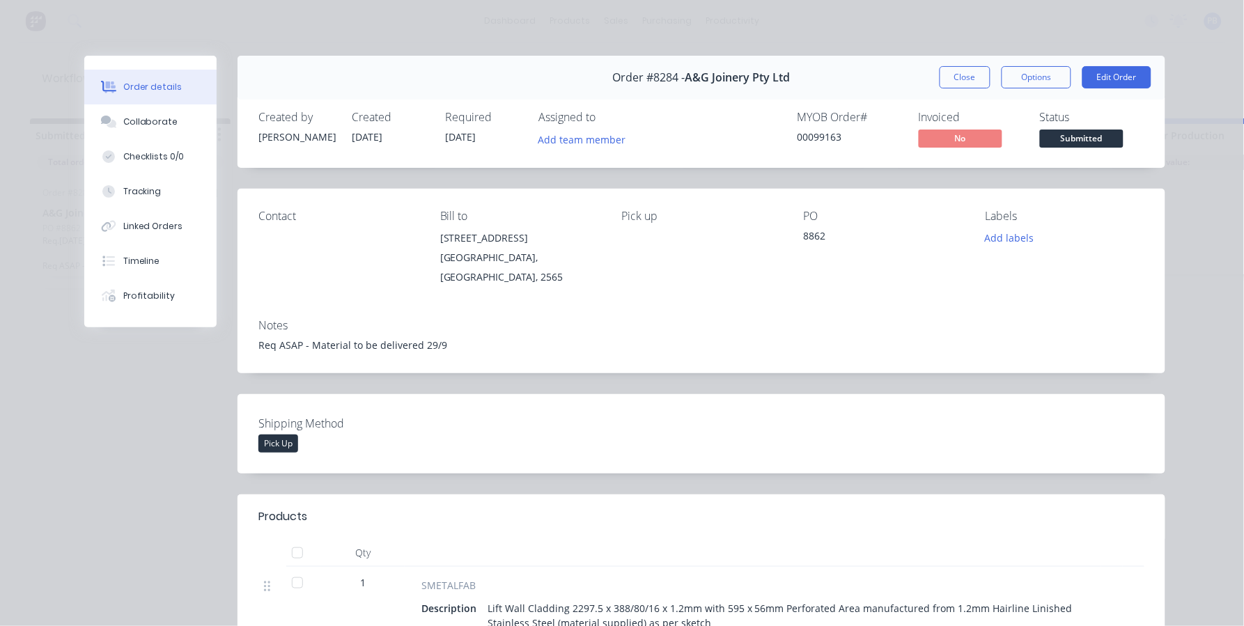
click at [953, 64] on div "Order #8284 - A&G Joinery Pty Ltd Close Options Edit Order" at bounding box center [702, 78] width 928 height 44
click at [956, 68] on button "Close" at bounding box center [965, 77] width 51 height 22
